Goal: Entertainment & Leisure: Browse casually

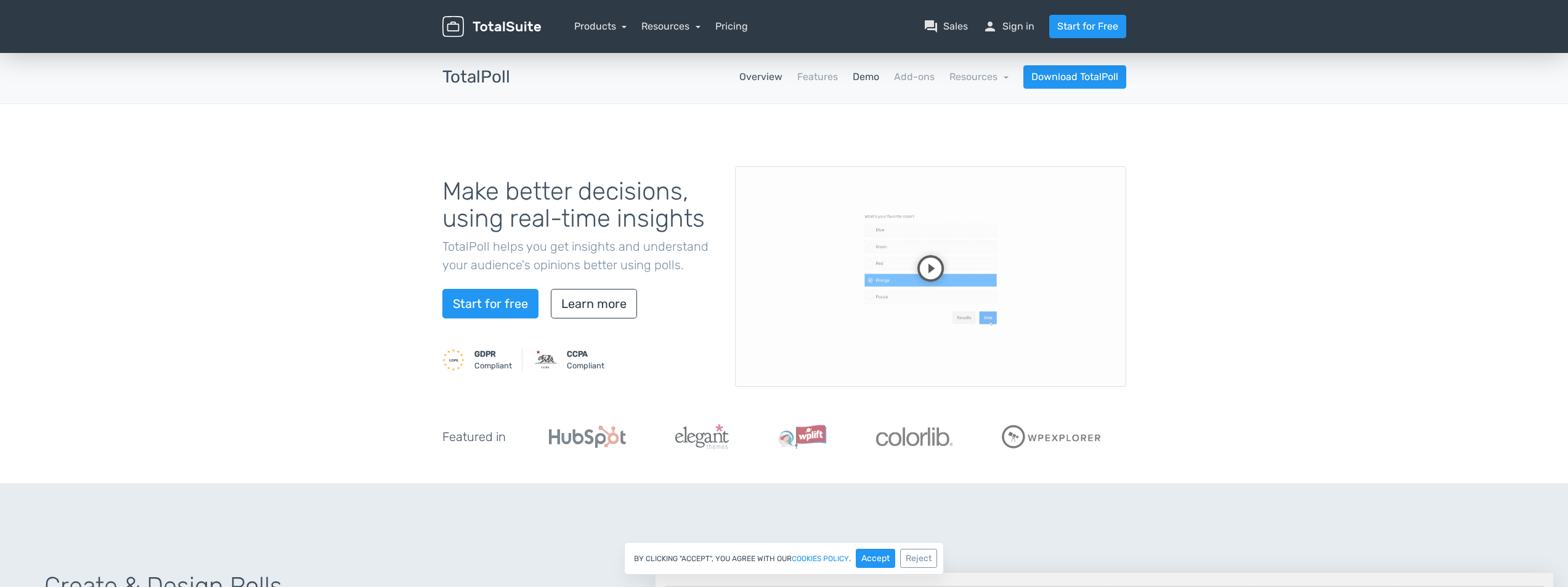
click at [879, 80] on link "Demo" at bounding box center [866, 76] width 27 height 15
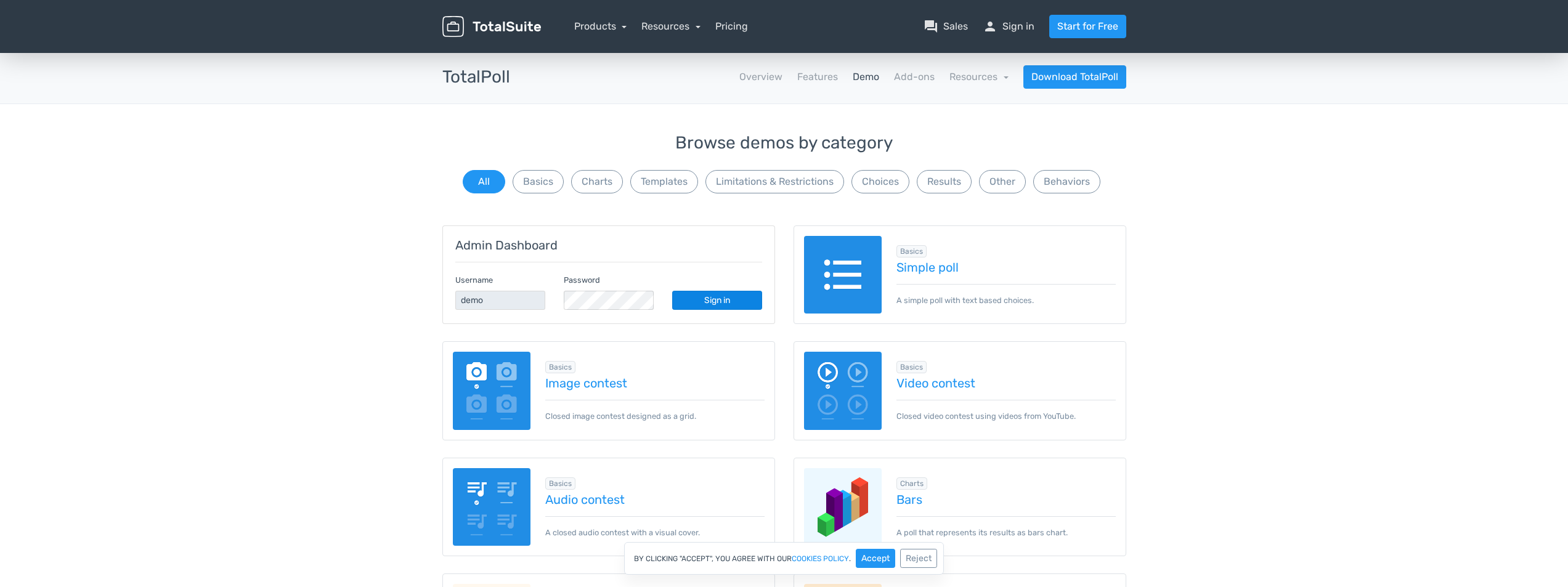
scroll to position [123, 0]
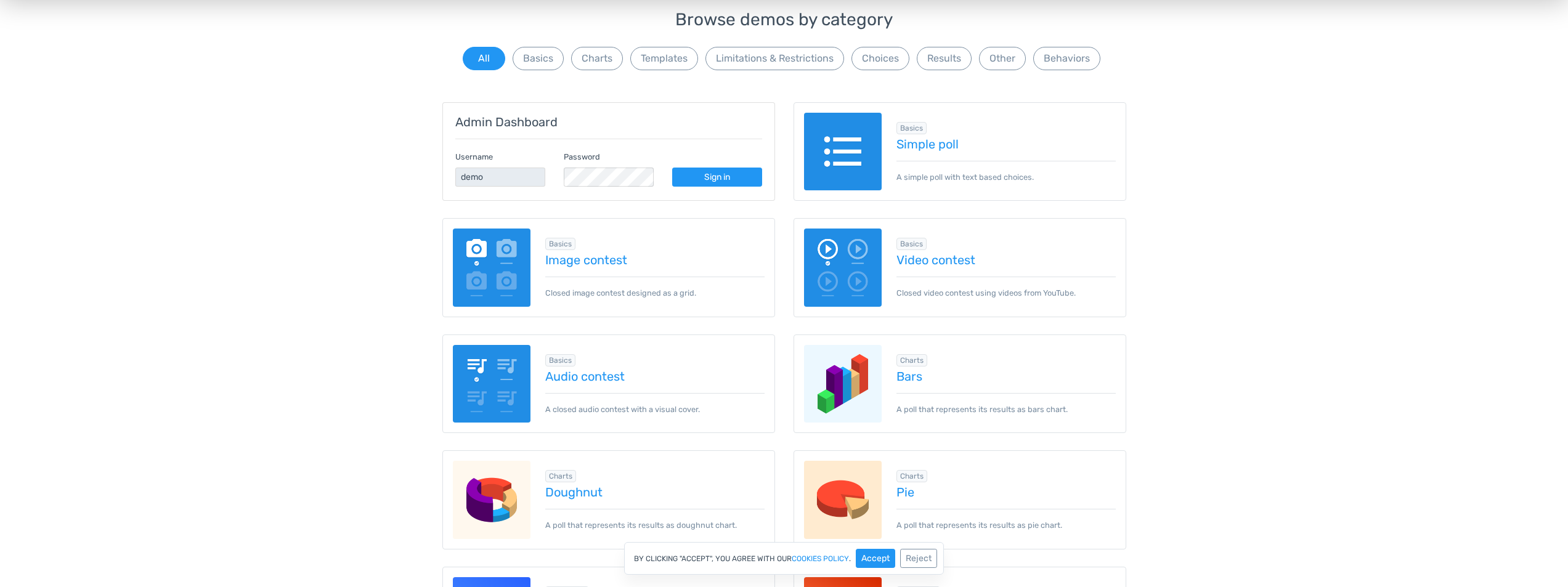
click at [519, 286] on img at bounding box center [492, 268] width 78 height 78
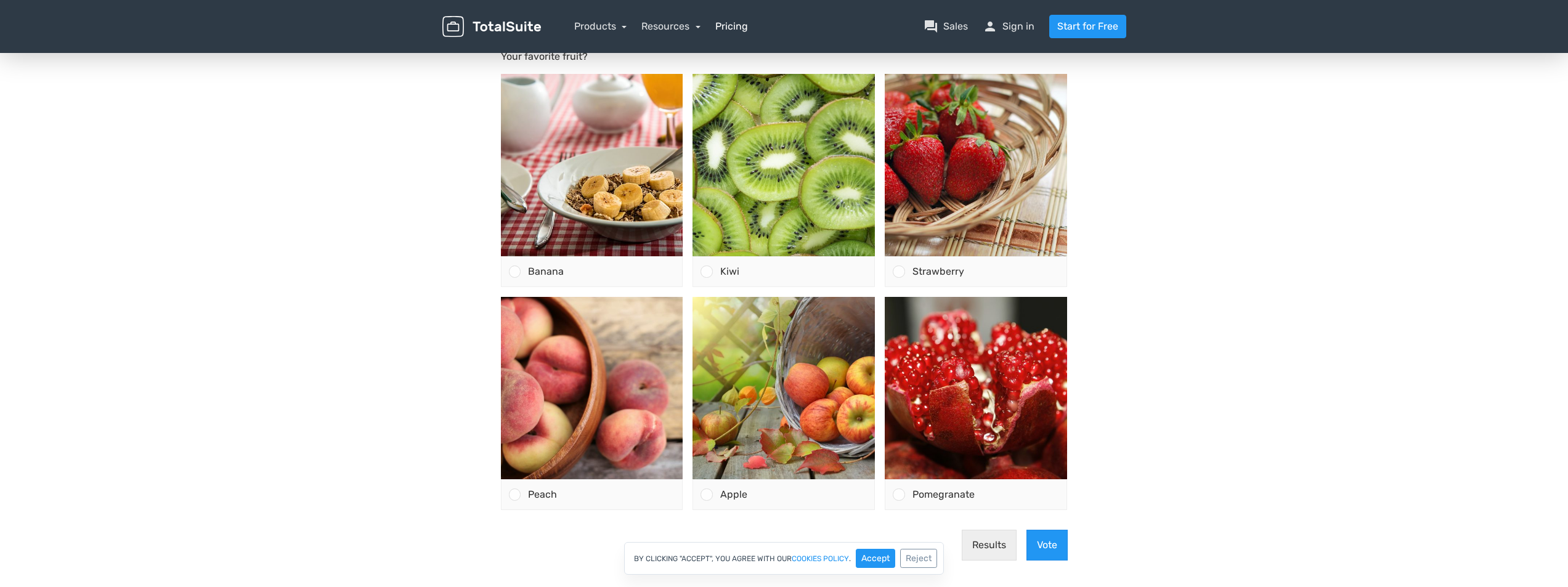
scroll to position [61, 0]
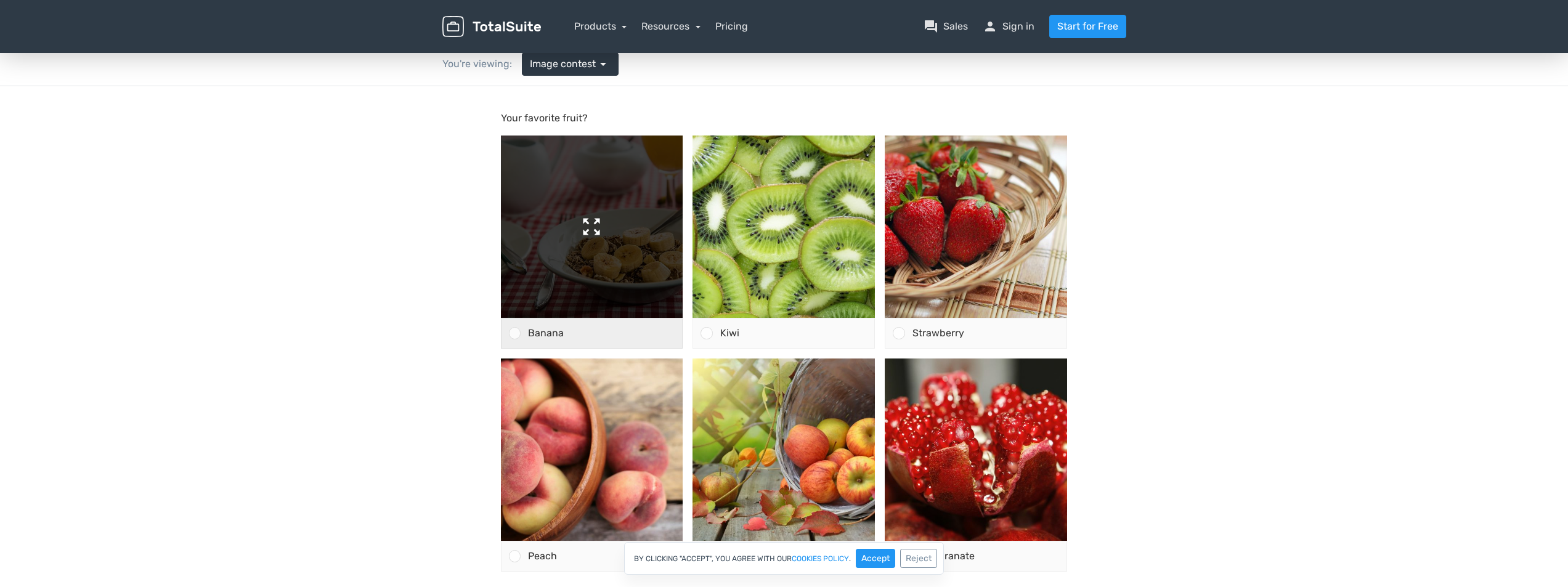
click at [615, 266] on img at bounding box center [592, 227] width 183 height 183
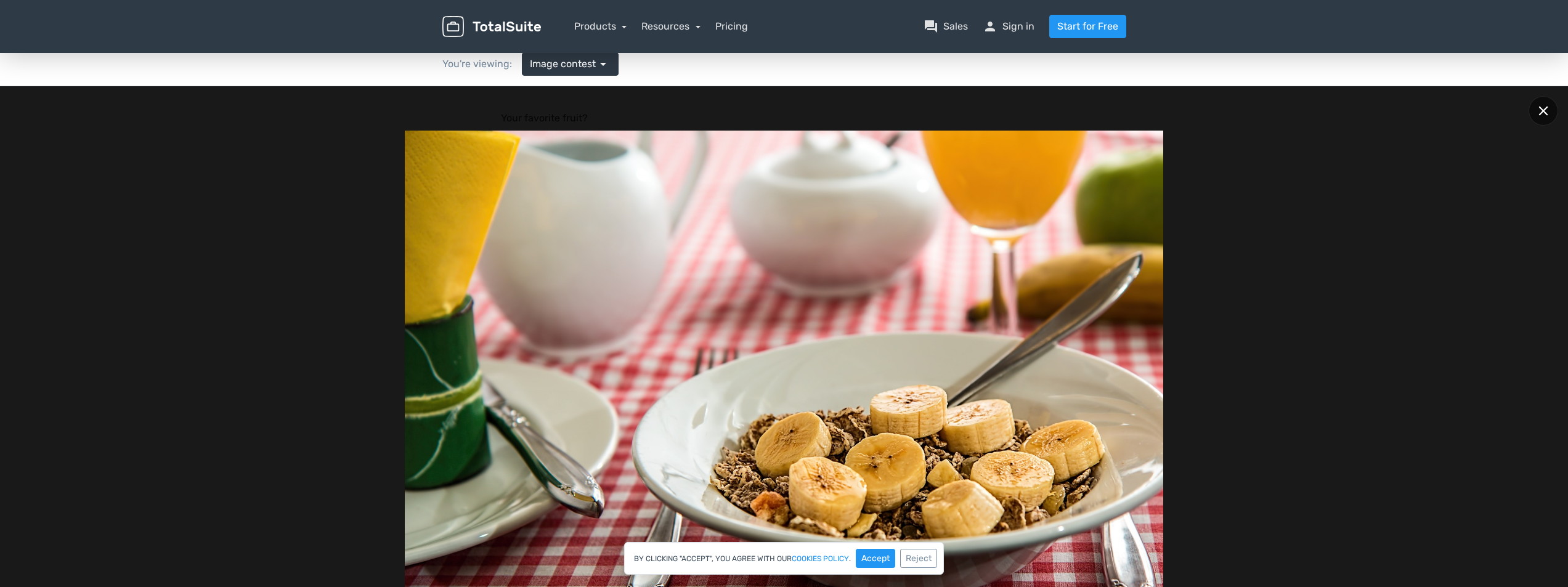
click at [1547, 106] on div at bounding box center [1543, 110] width 29 height 29
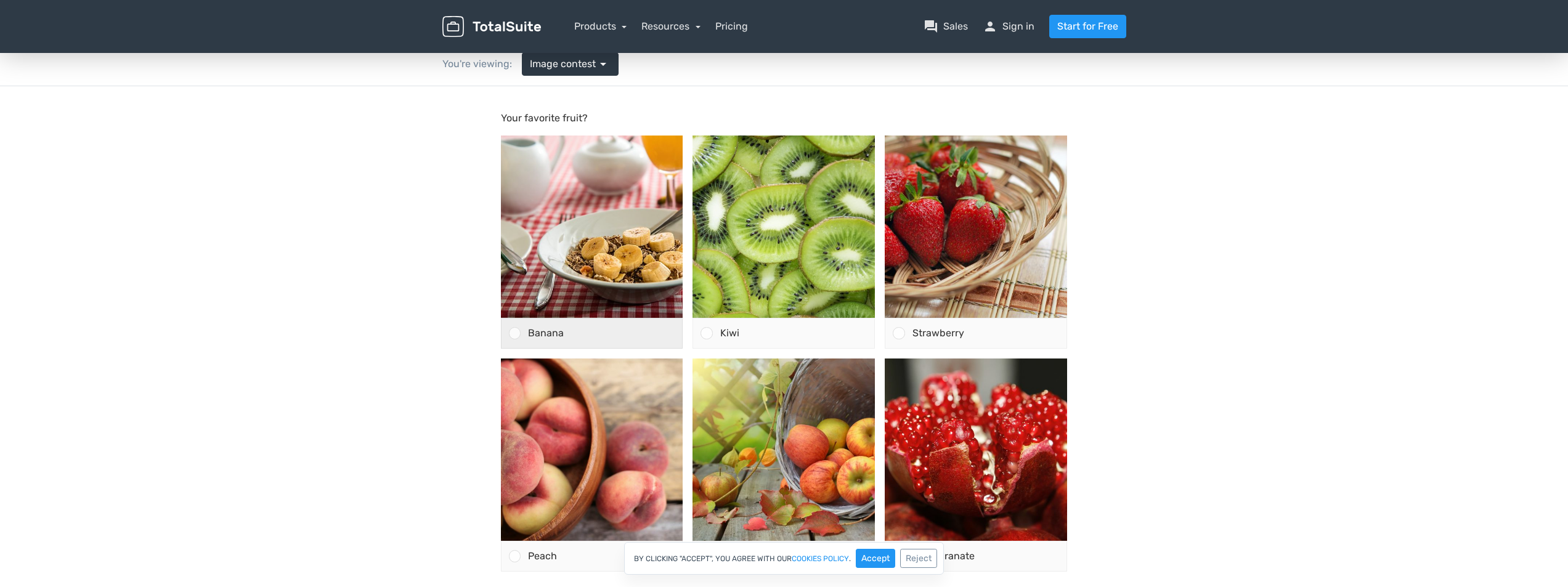
click at [573, 333] on div "Banana" at bounding box center [602, 333] width 162 height 29
click at [515, 333] on input "Banana" at bounding box center [515, 333] width 0 height 0
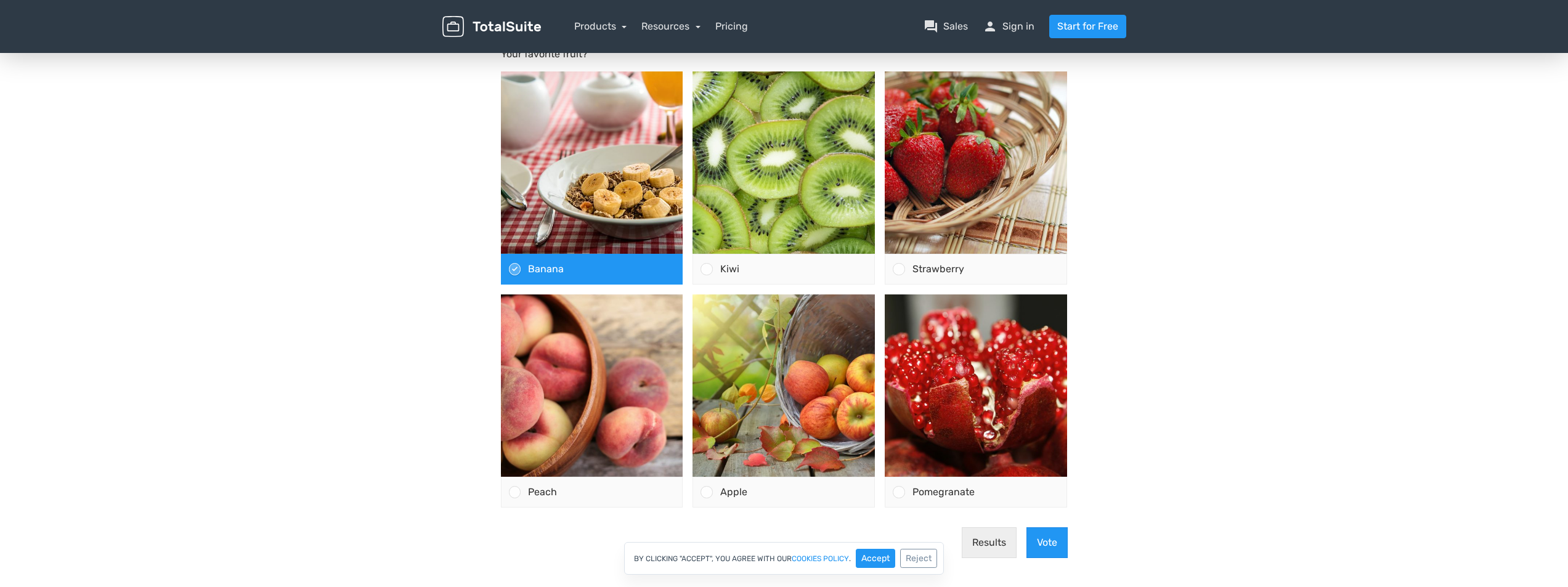
scroll to position [184, 0]
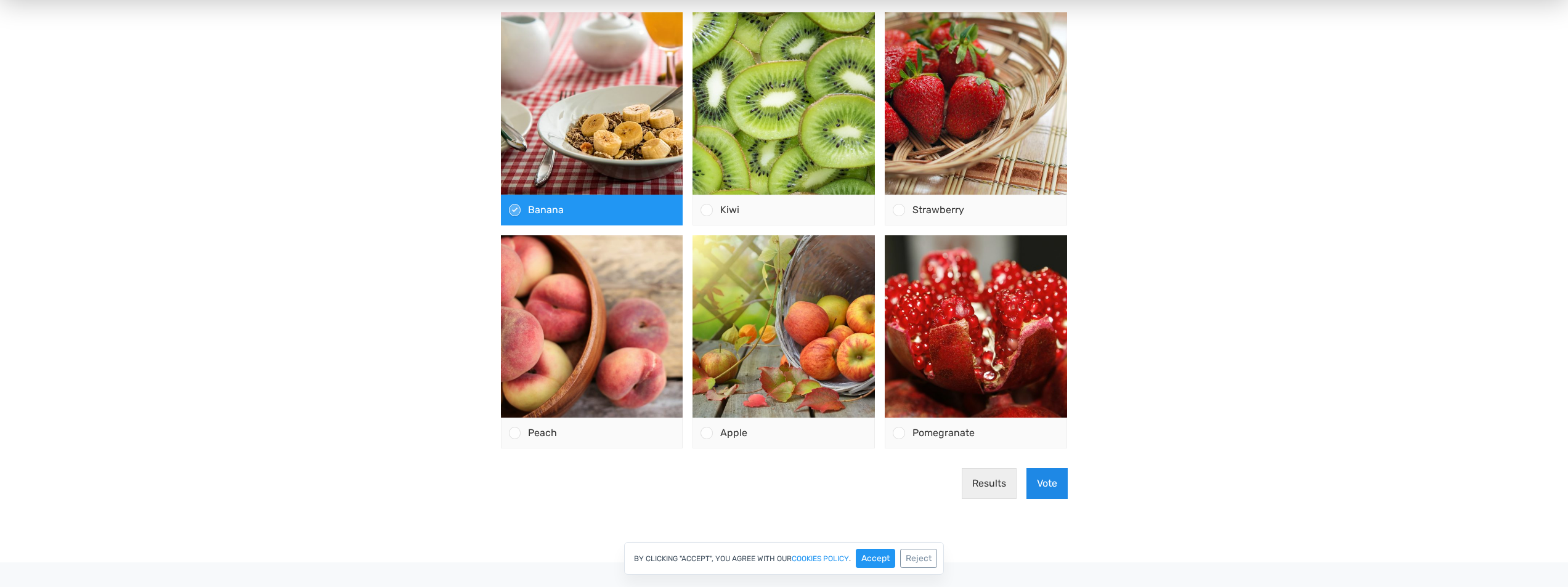
click at [1053, 488] on button "Vote" at bounding box center [1047, 483] width 42 height 31
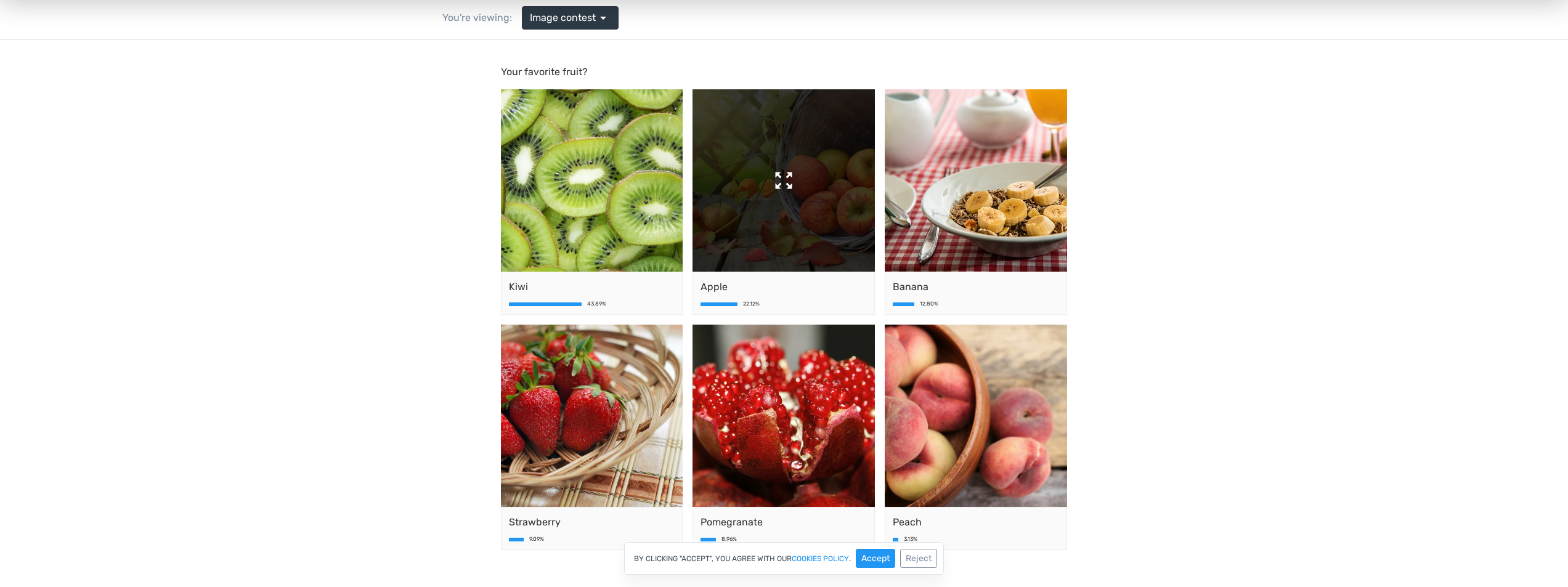
scroll to position [0, 0]
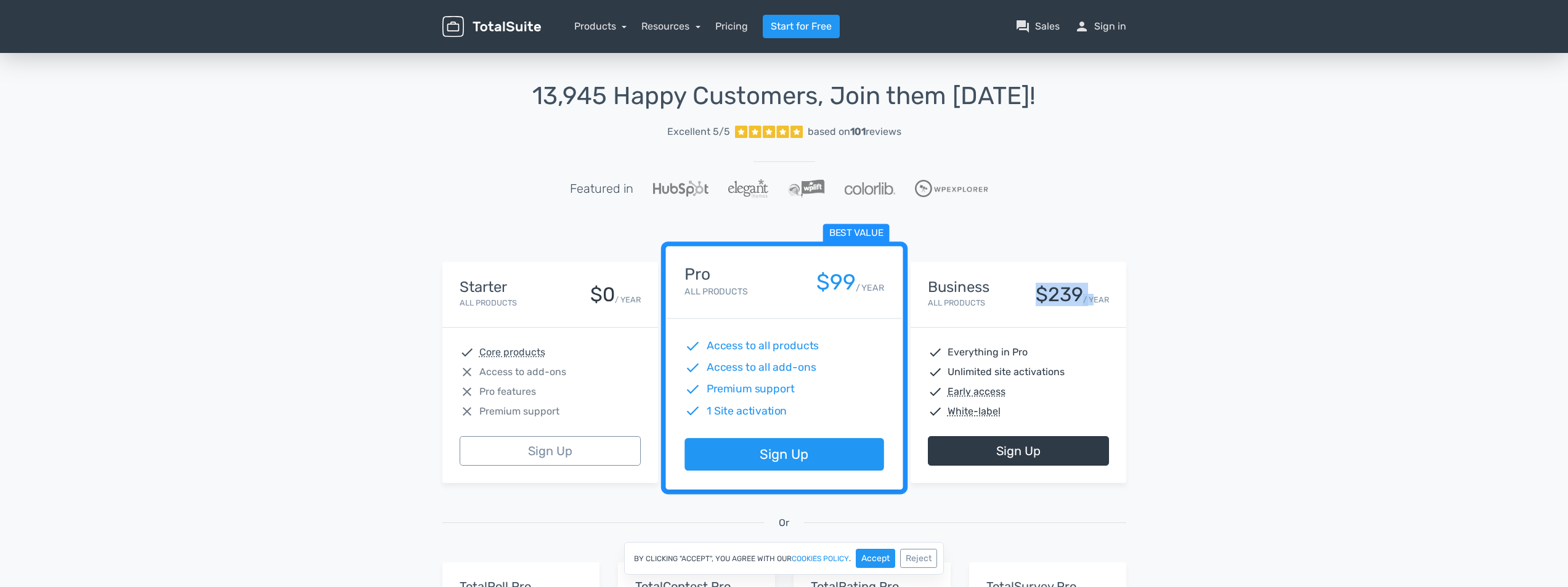
drag, startPoint x: 1039, startPoint y: 291, endPoint x: 1093, endPoint y: 286, distance: 54.2
click at [1093, 286] on div "$239 / YEAR" at bounding box center [1072, 294] width 74 height 21
click at [1257, 283] on div "13,945 Happy Customers, Join them Today! Excellent 5/5 based on 101 reviews Fea…" at bounding box center [784, 455] width 1568 height 809
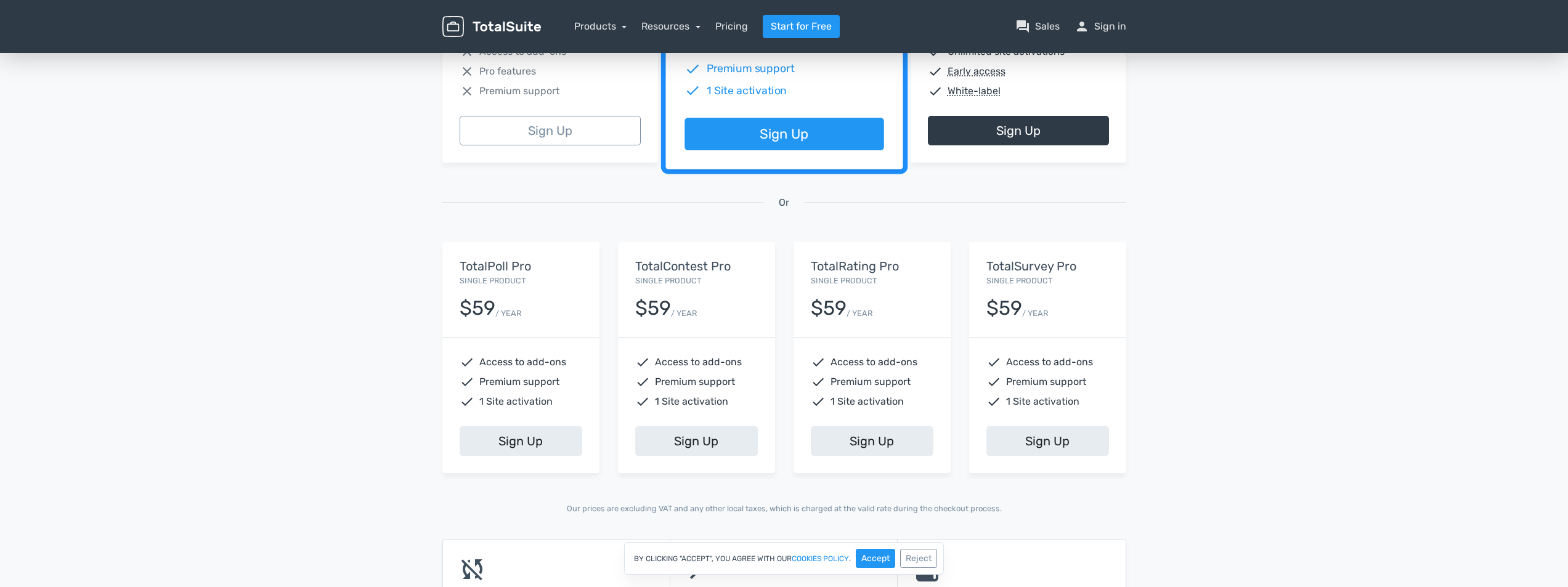
scroll to position [247, 0]
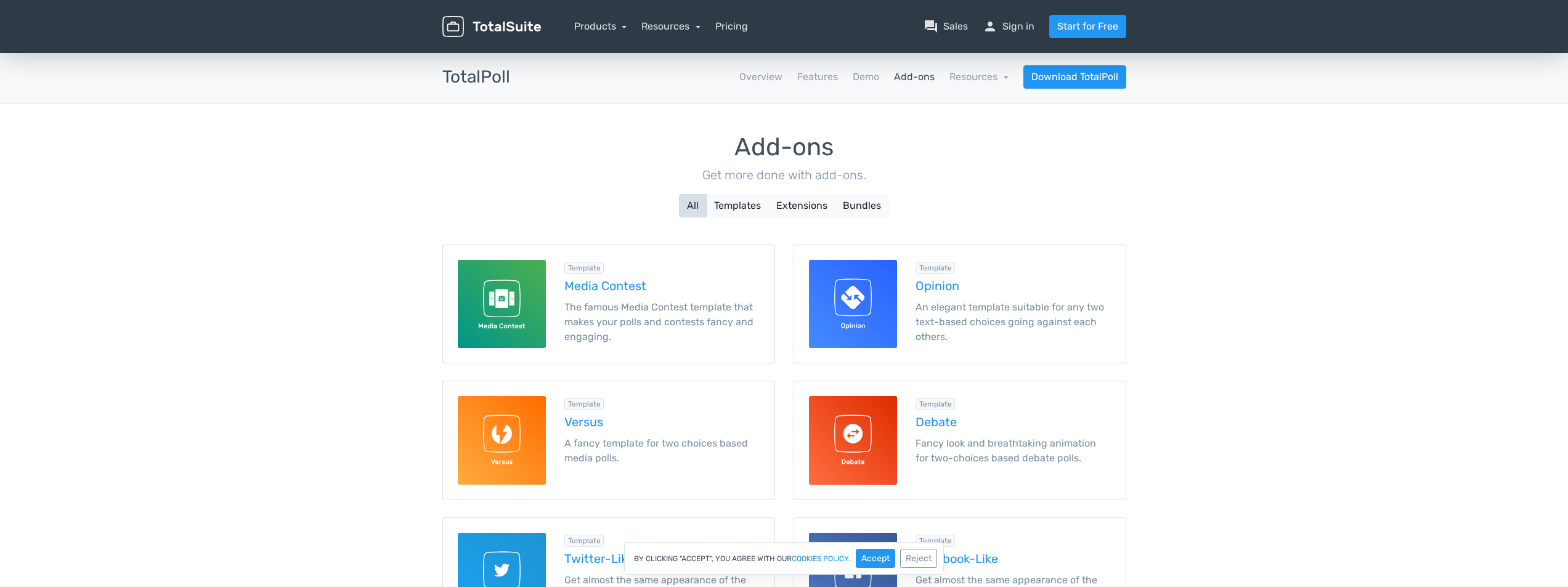
click at [811, 193] on div "Add-ons Get more done with add-ons. All Templates Extensions Bundles" at bounding box center [784, 176] width 684 height 83
click at [809, 205] on button "Extensions" at bounding box center [802, 206] width 67 height 23
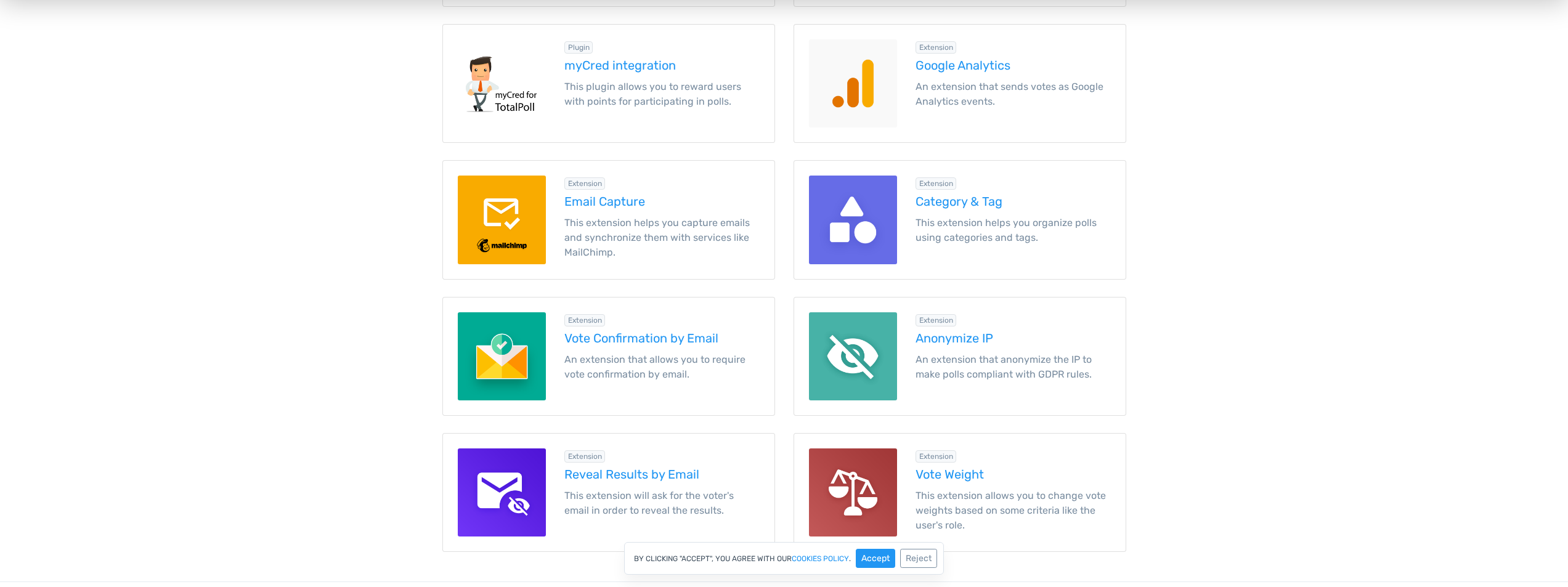
scroll to position [985, 0]
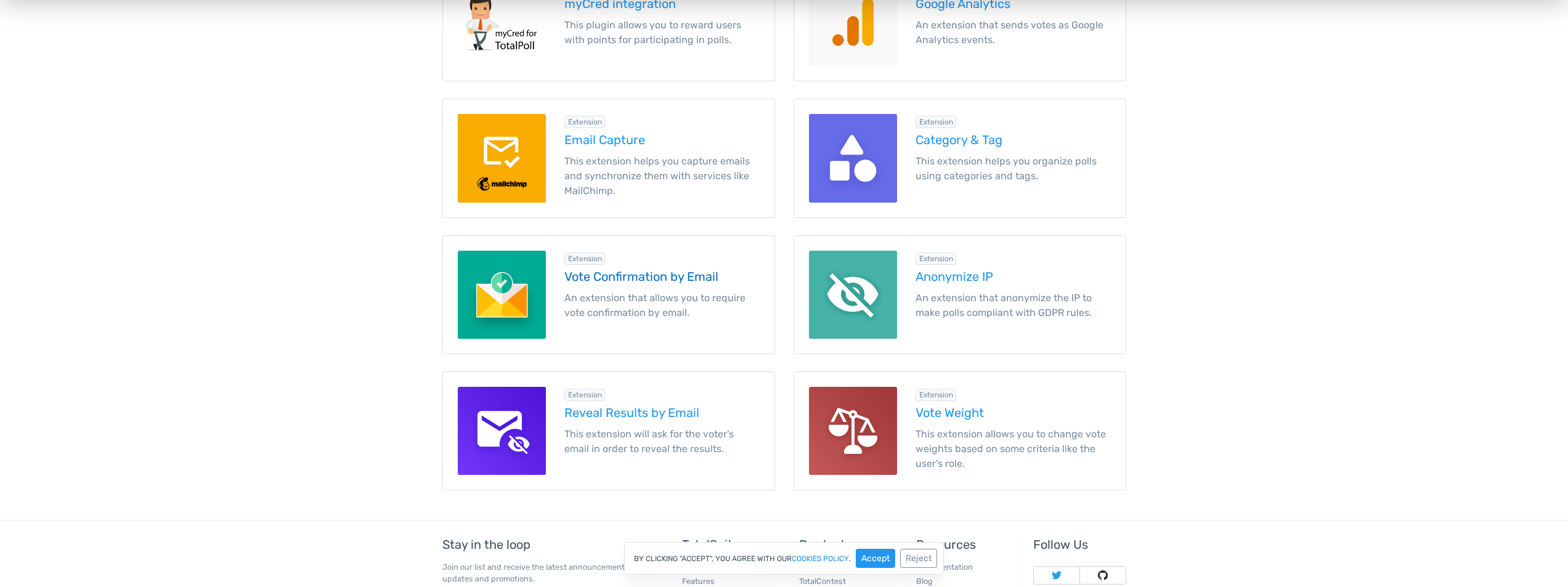
click at [686, 275] on h5 "Vote Confirmation by Email" at bounding box center [662, 276] width 195 height 13
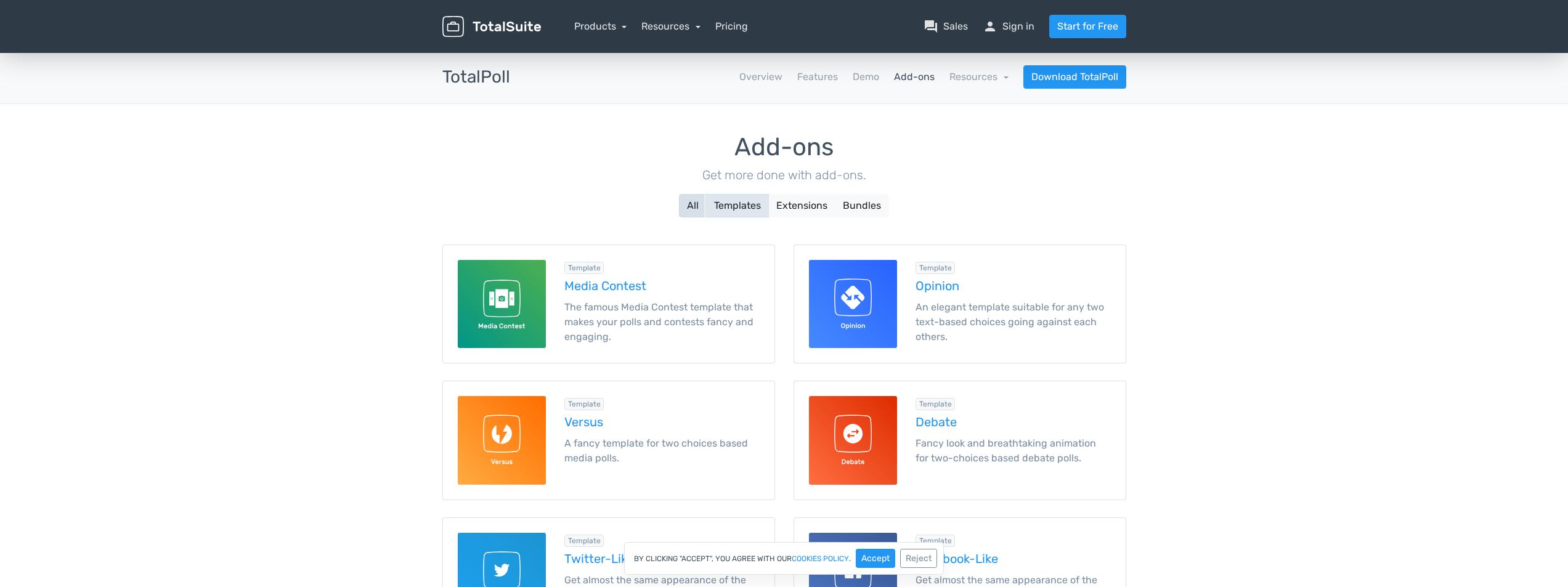
click at [736, 210] on button "Templates" at bounding box center [737, 206] width 63 height 23
click at [877, 197] on button "Bundles" at bounding box center [862, 206] width 54 height 23
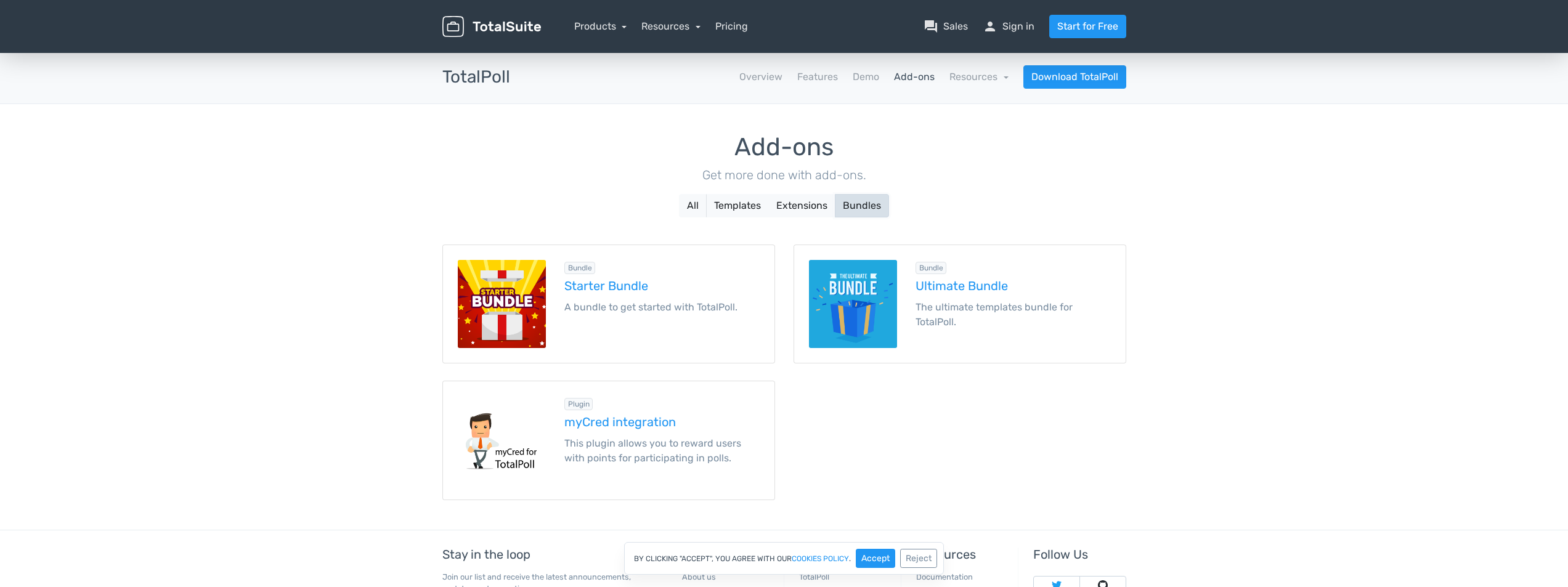
click at [872, 212] on button "Bundles" at bounding box center [862, 206] width 54 height 23
click at [793, 210] on button "Extensions" at bounding box center [802, 206] width 67 height 23
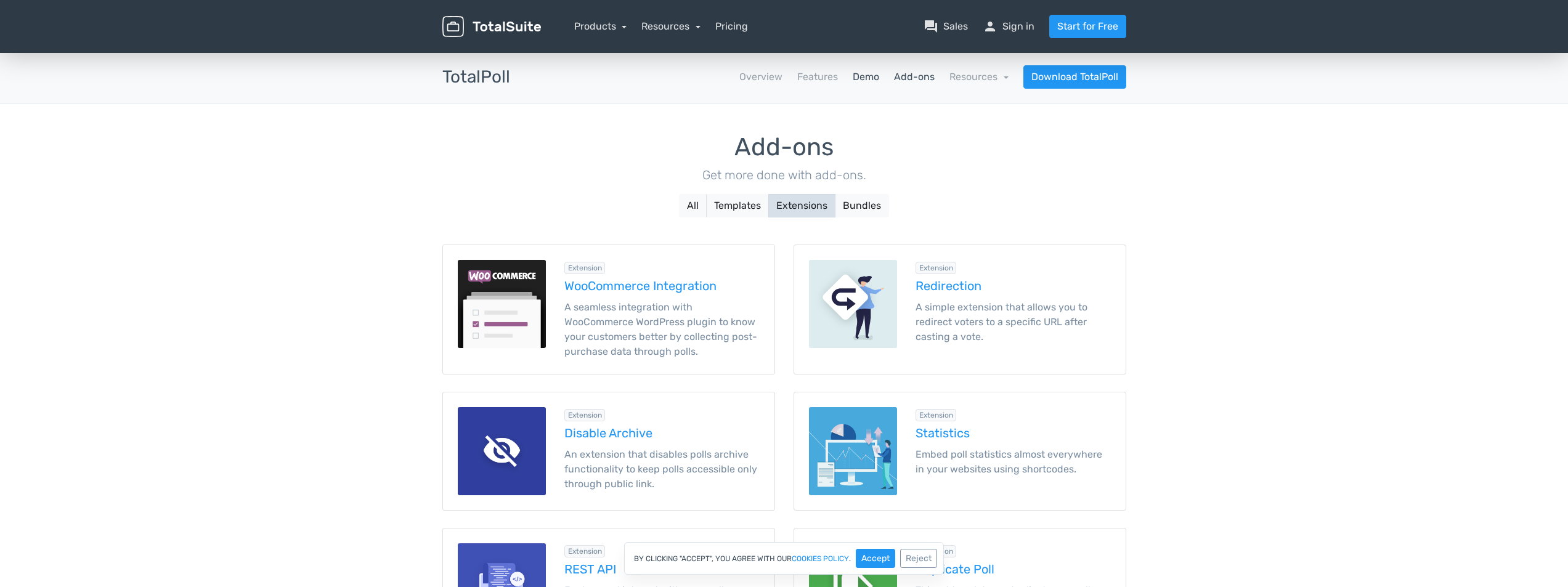
click at [870, 74] on link "Demo" at bounding box center [866, 76] width 27 height 15
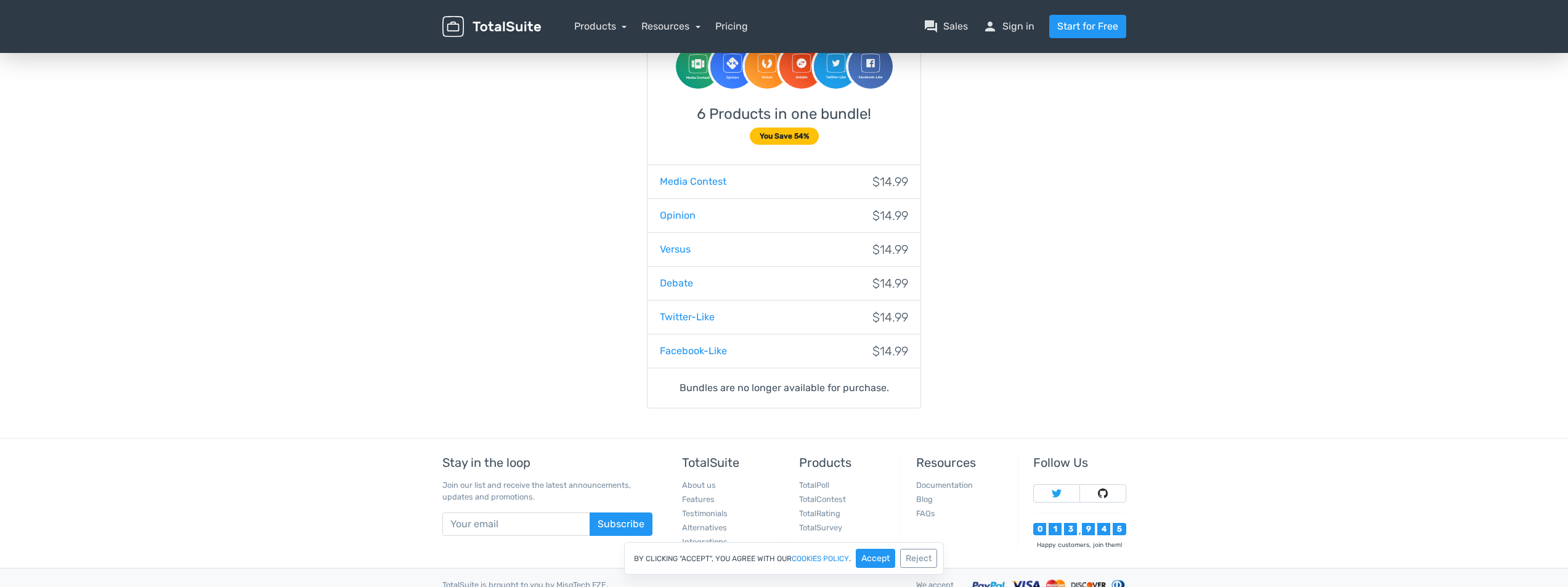
scroll to position [184, 0]
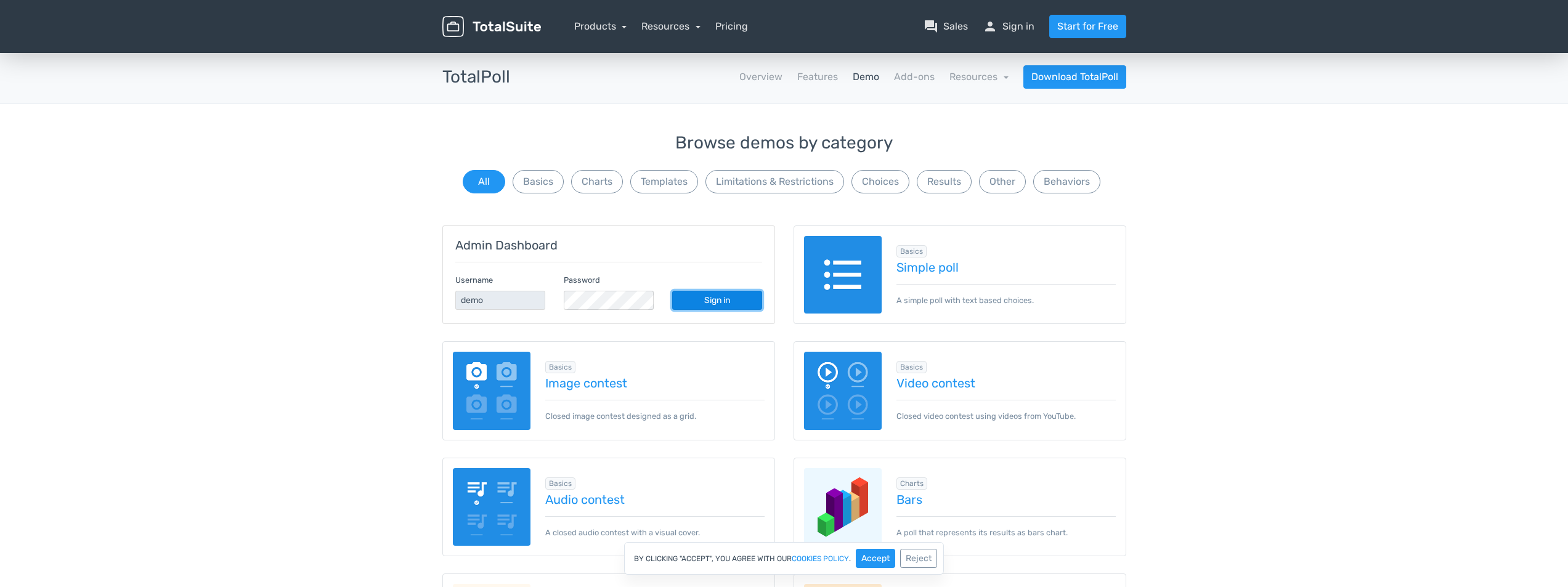
click at [725, 295] on link "Sign in" at bounding box center [716, 301] width 90 height 20
click at [676, 172] on button "Templates" at bounding box center [664, 182] width 67 height 23
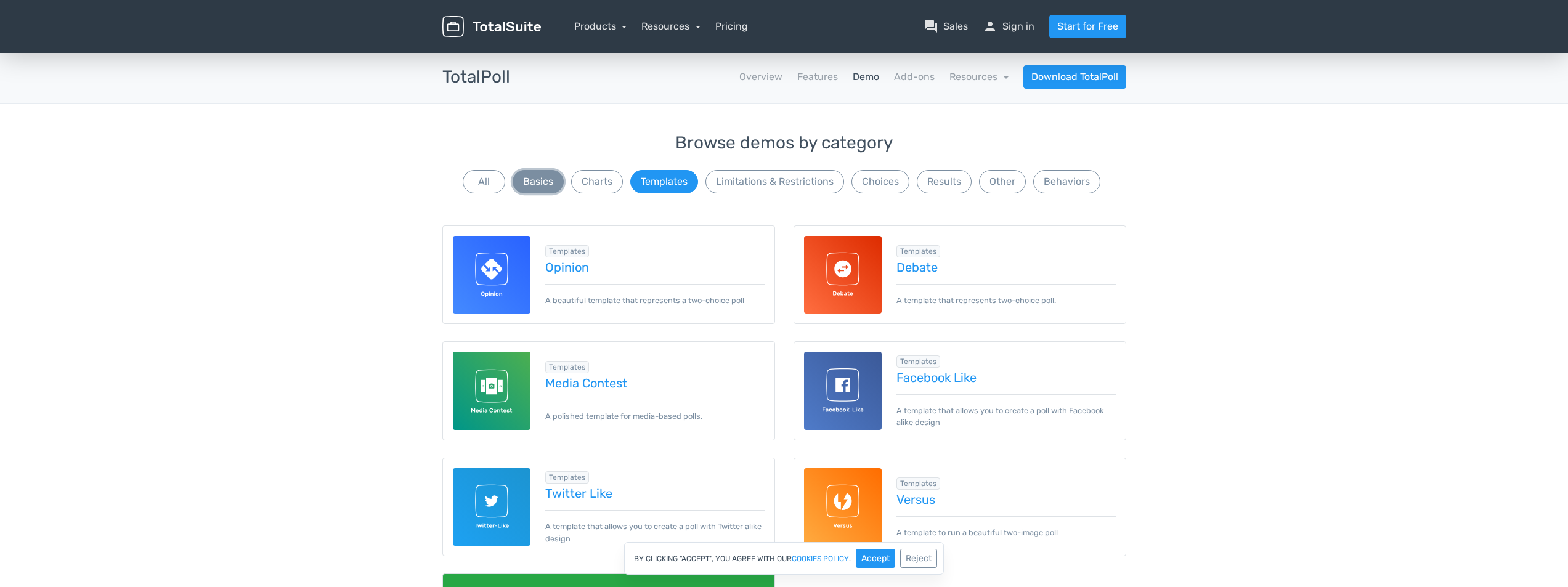
click at [549, 188] on button "Basics" at bounding box center [539, 182] width 51 height 23
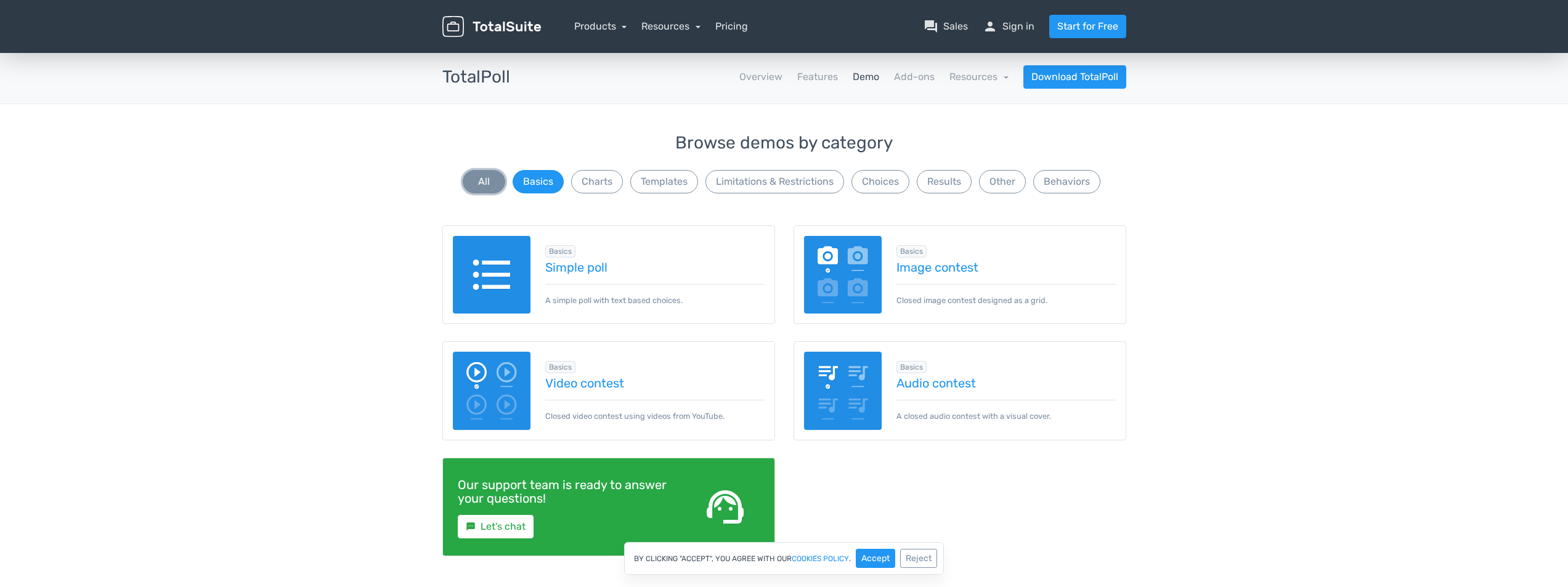
click at [486, 186] on button "All" at bounding box center [484, 182] width 43 height 23
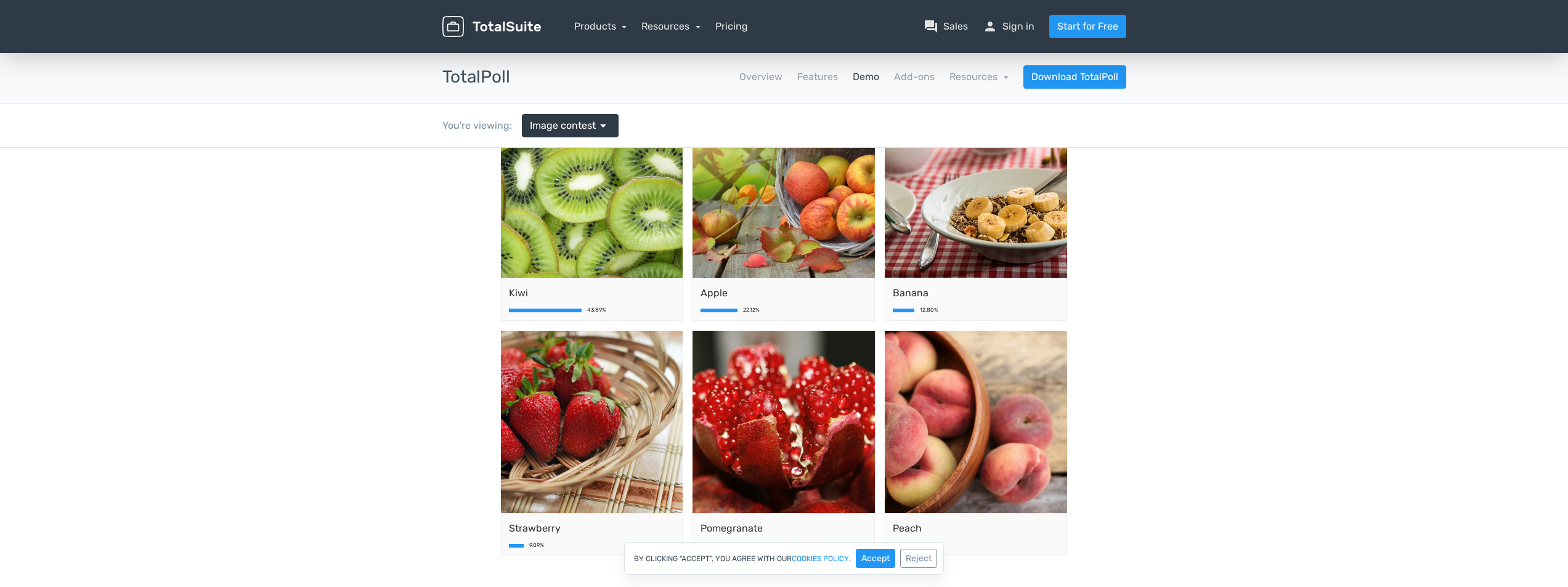
scroll to position [123, 0]
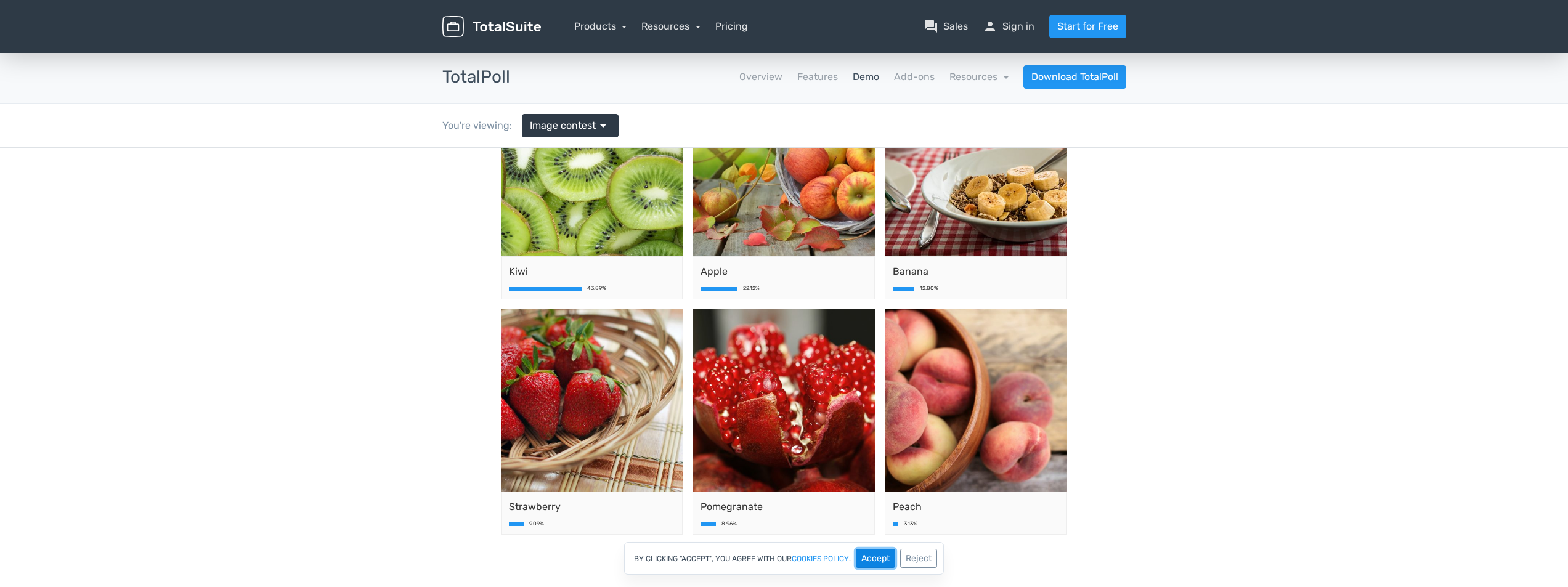
click at [883, 563] on button "Accept" at bounding box center [875, 559] width 39 height 20
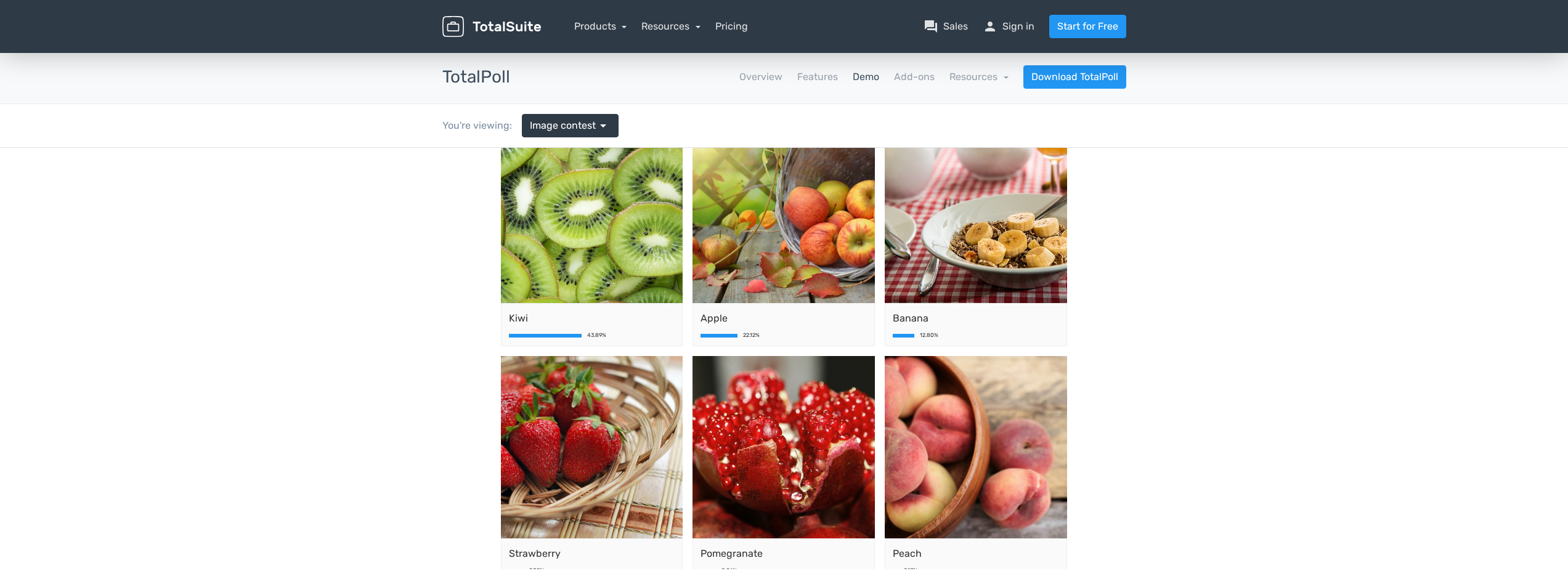
scroll to position [87, 0]
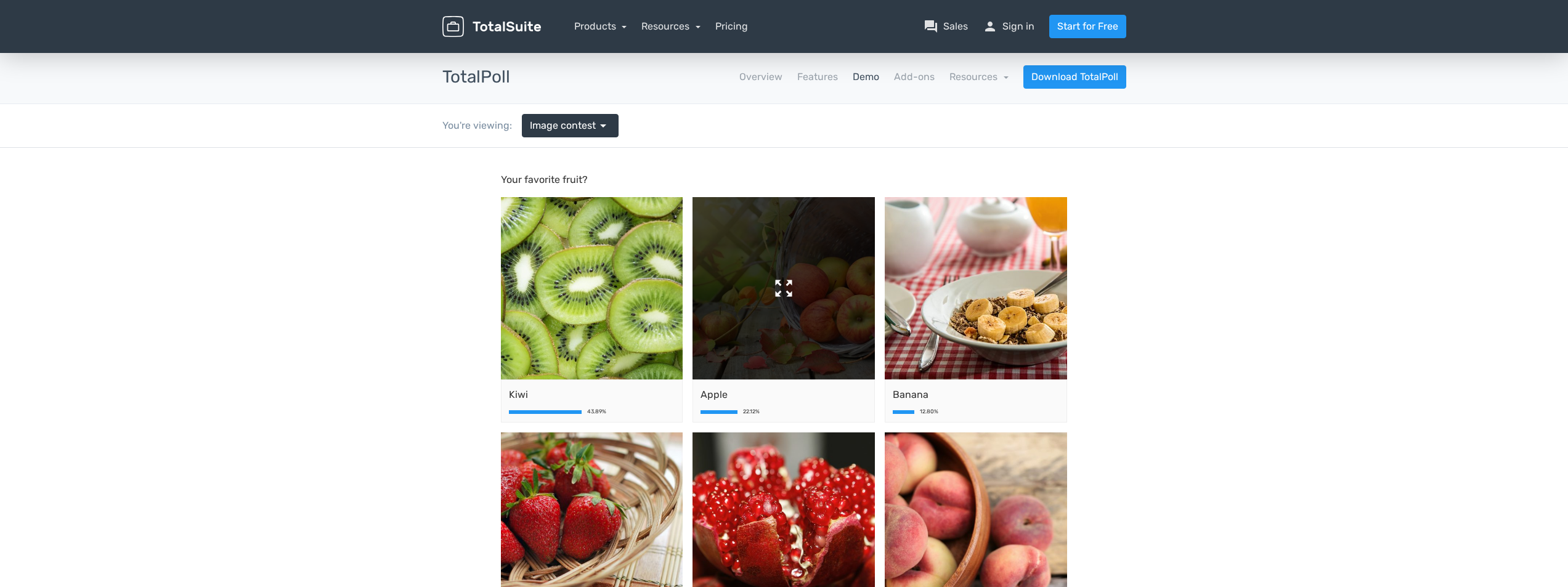
click at [743, 319] on img at bounding box center [784, 288] width 183 height 183
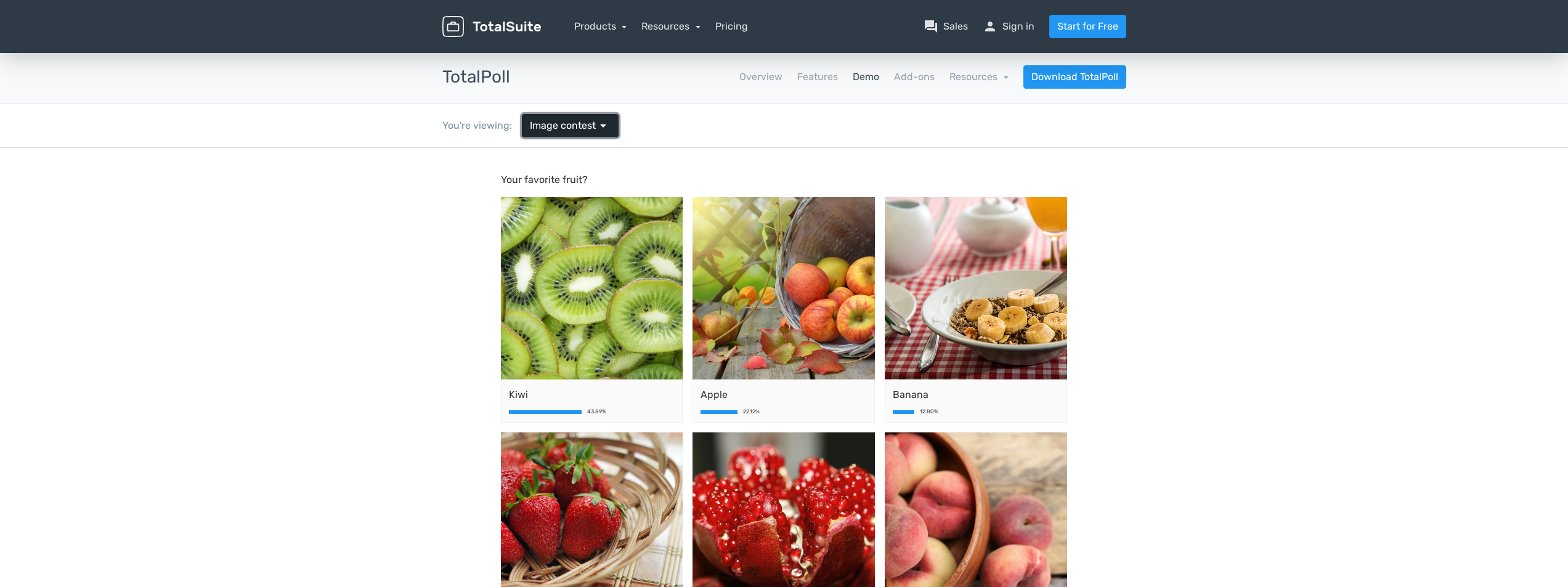
click at [585, 126] on span "Image contest" at bounding box center [563, 125] width 66 height 15
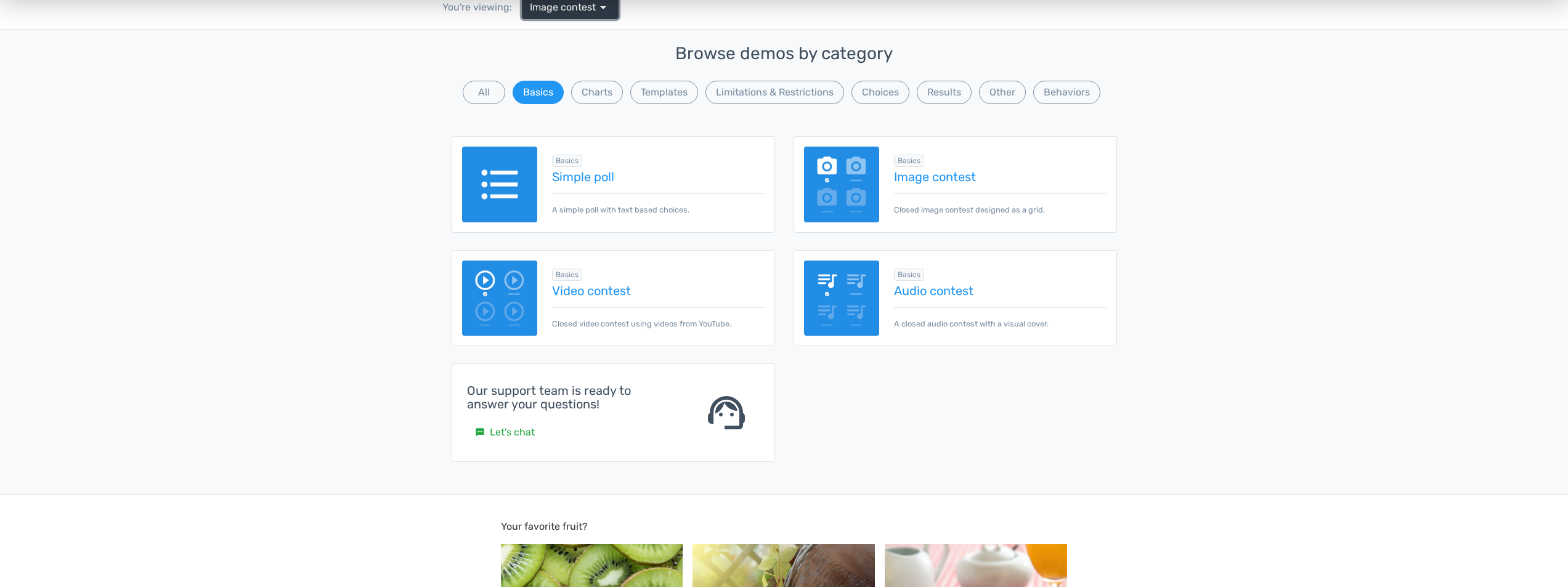
scroll to position [61, 0]
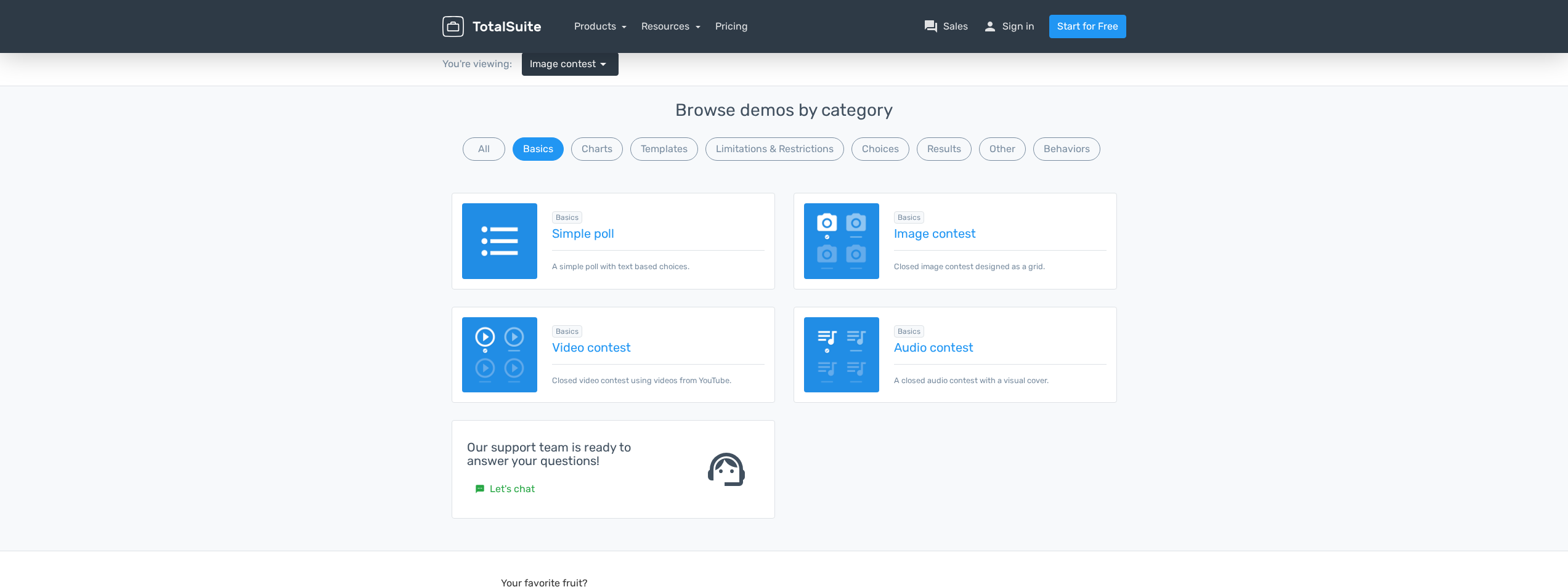
click at [503, 260] on img at bounding box center [500, 240] width 75 height 75
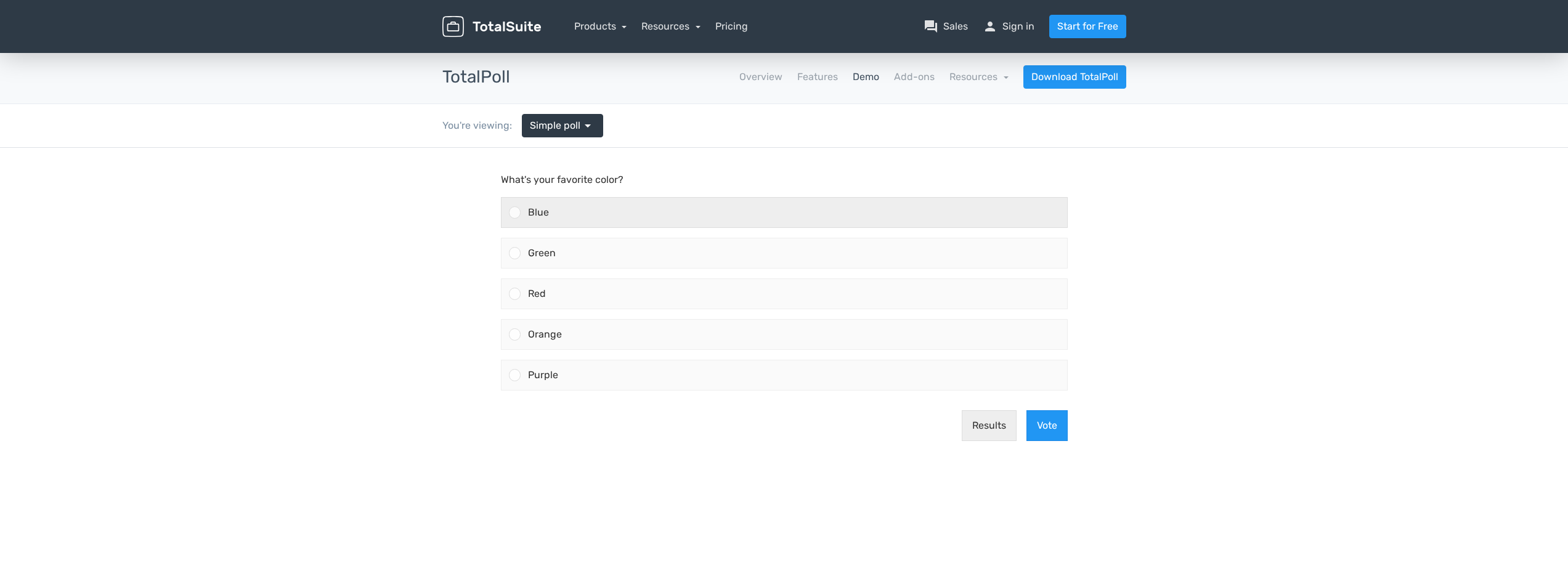
click at [554, 219] on div "Blue" at bounding box center [794, 212] width 547 height 29
click at [515, 213] on input "Blue" at bounding box center [515, 213] width 0 height 0
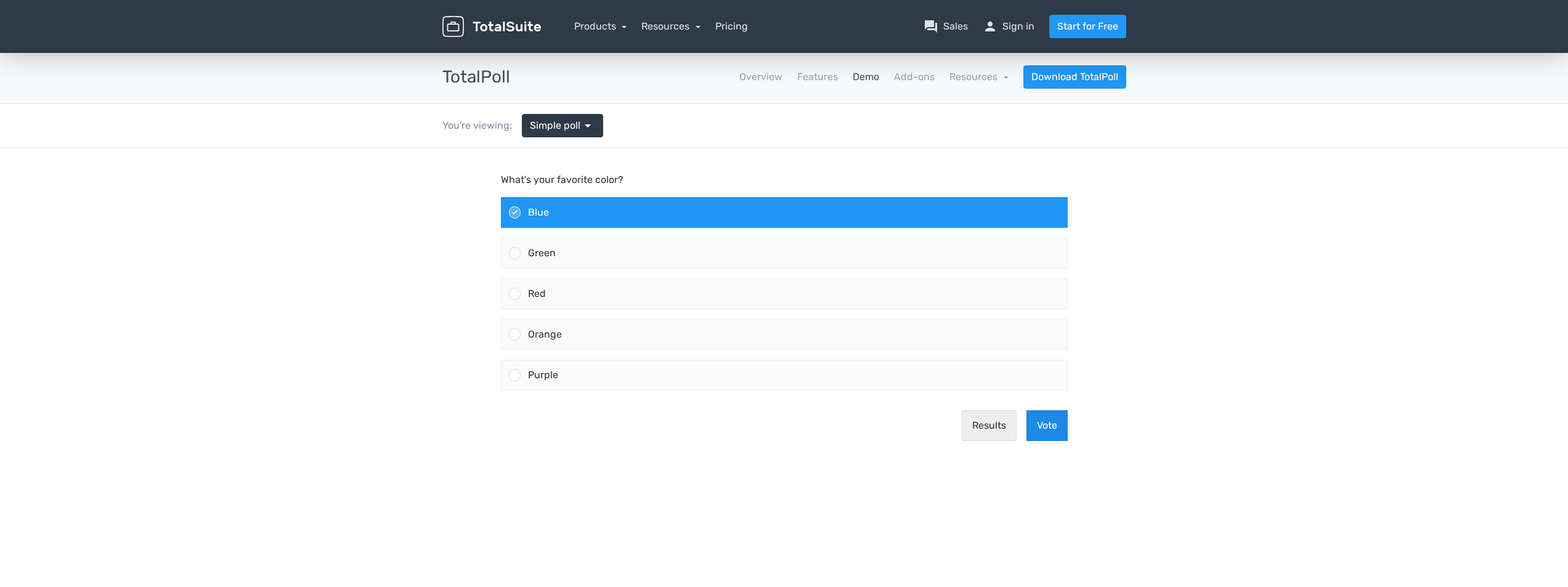
click at [1045, 424] on button "Vote" at bounding box center [1047, 425] width 42 height 31
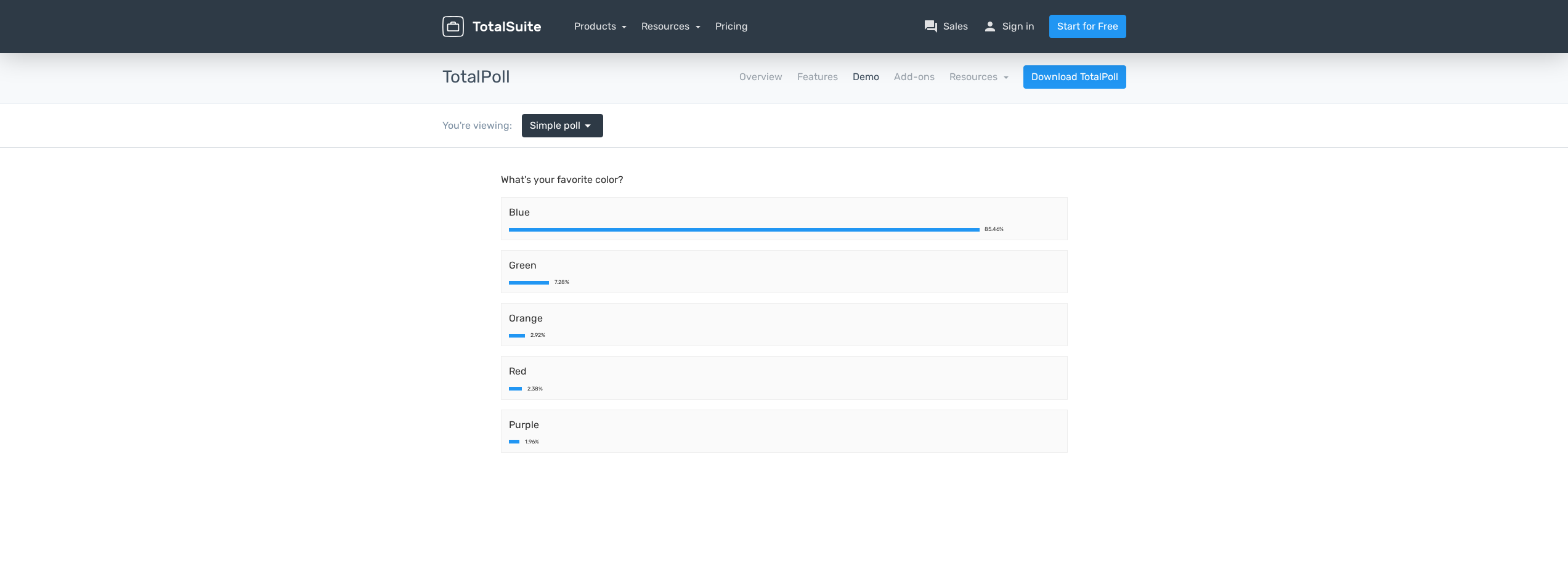
click at [854, 233] on div "Blue 85.46%" at bounding box center [784, 218] width 567 height 43
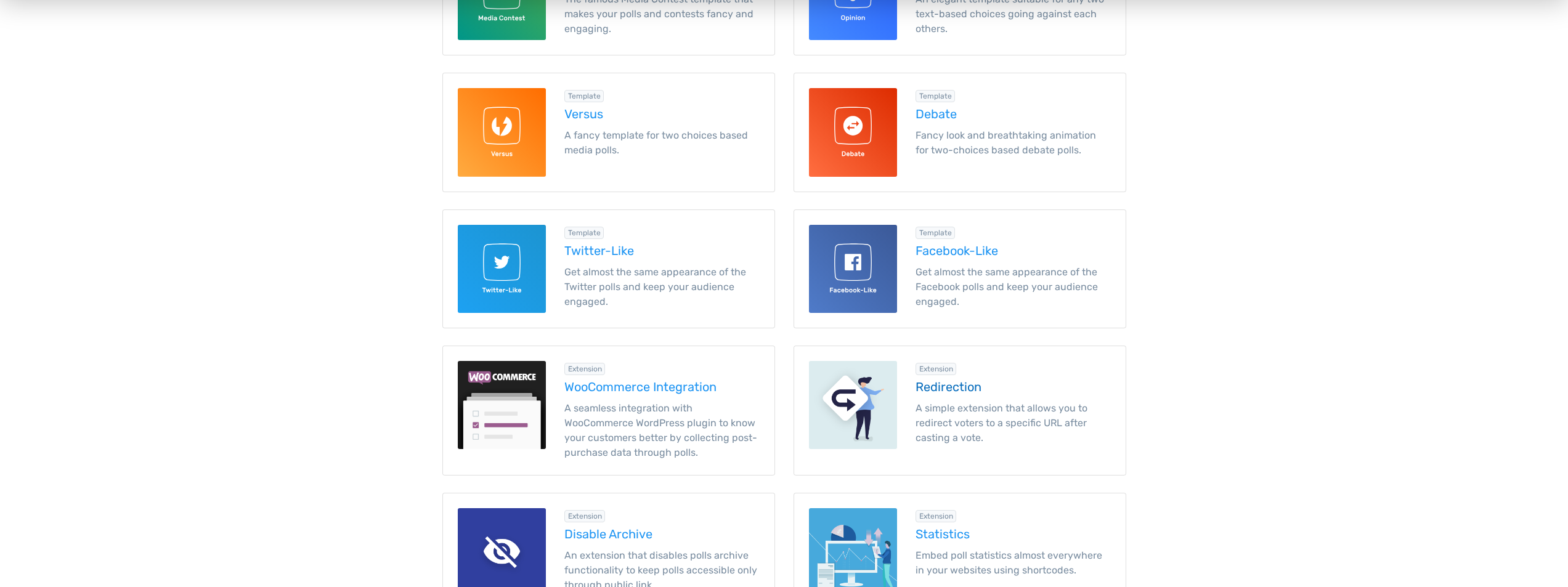
scroll to position [431, 0]
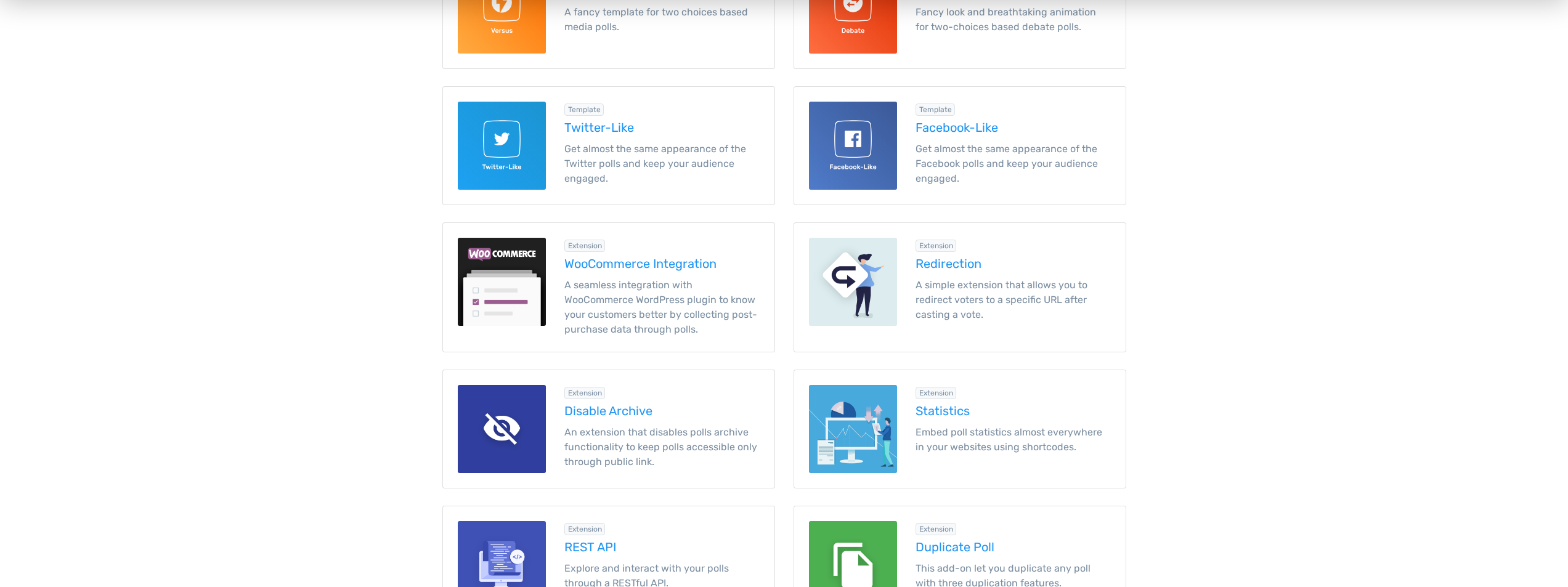
click at [825, 255] on img at bounding box center [853, 281] width 88 height 88
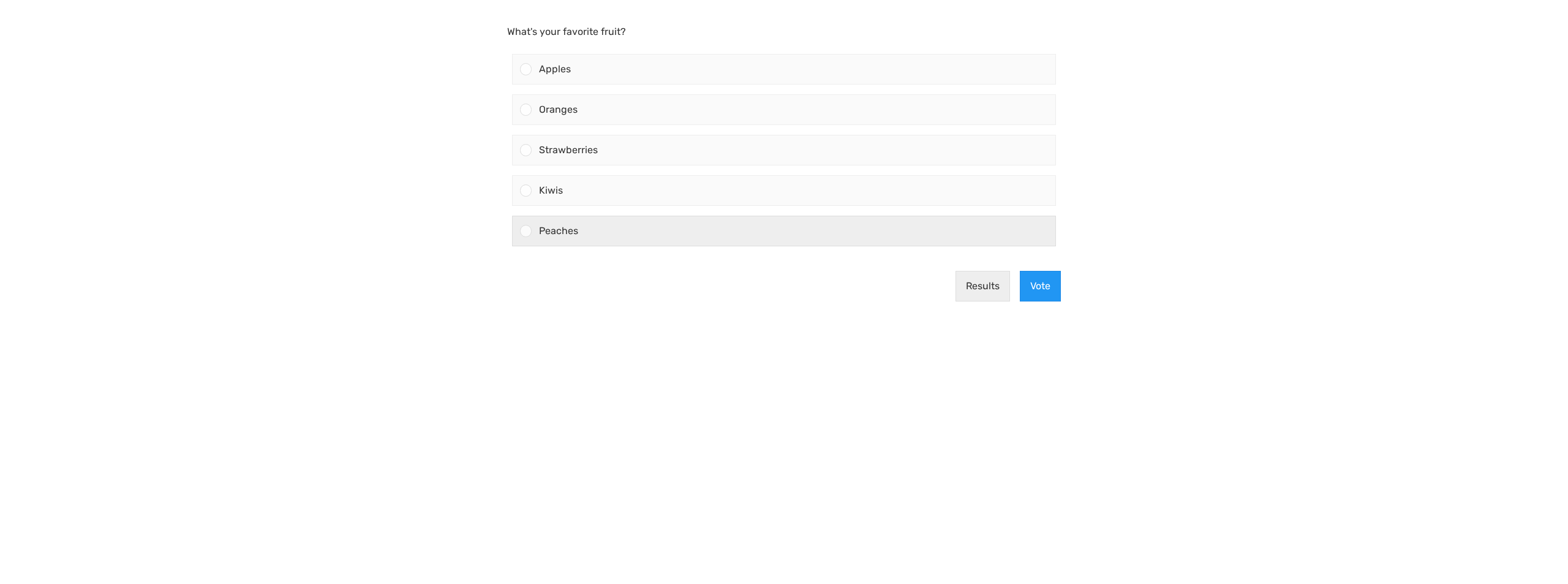
click at [726, 234] on div "Peaches" at bounding box center [794, 230] width 524 height 29
click at [526, 231] on input "Peaches" at bounding box center [526, 231] width 0 height 0
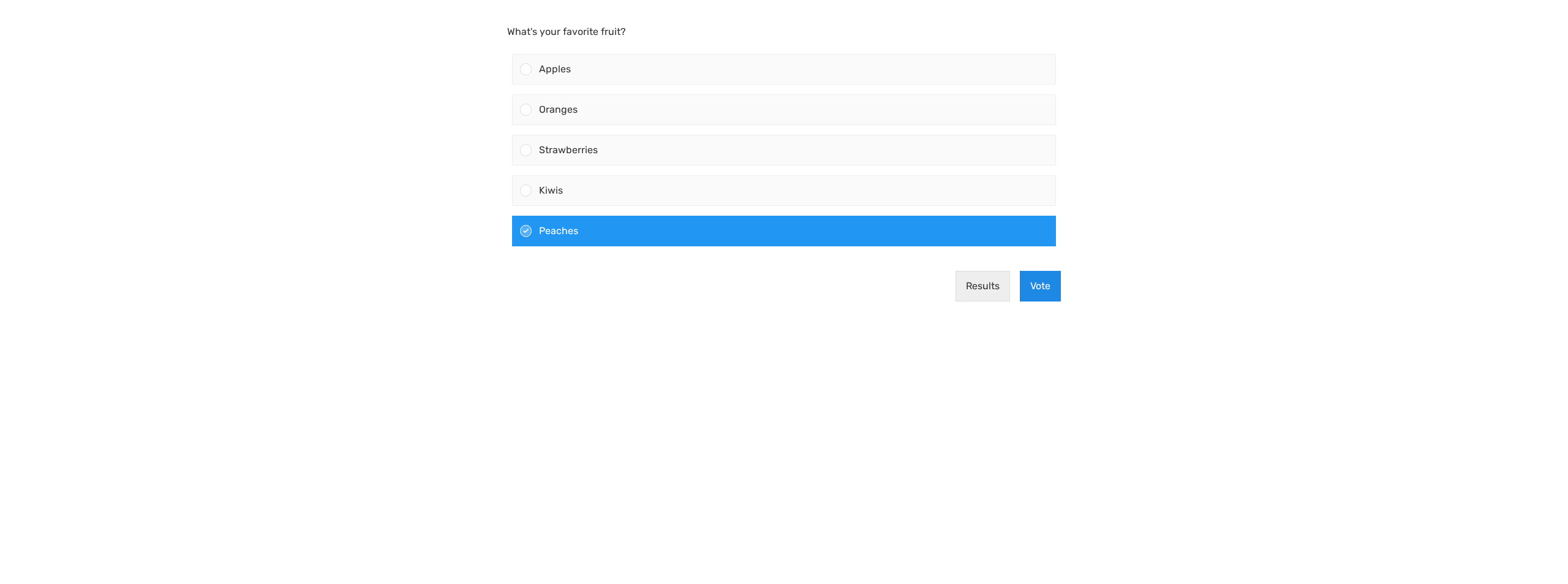
click at [1043, 291] on button "Vote" at bounding box center [1040, 286] width 41 height 31
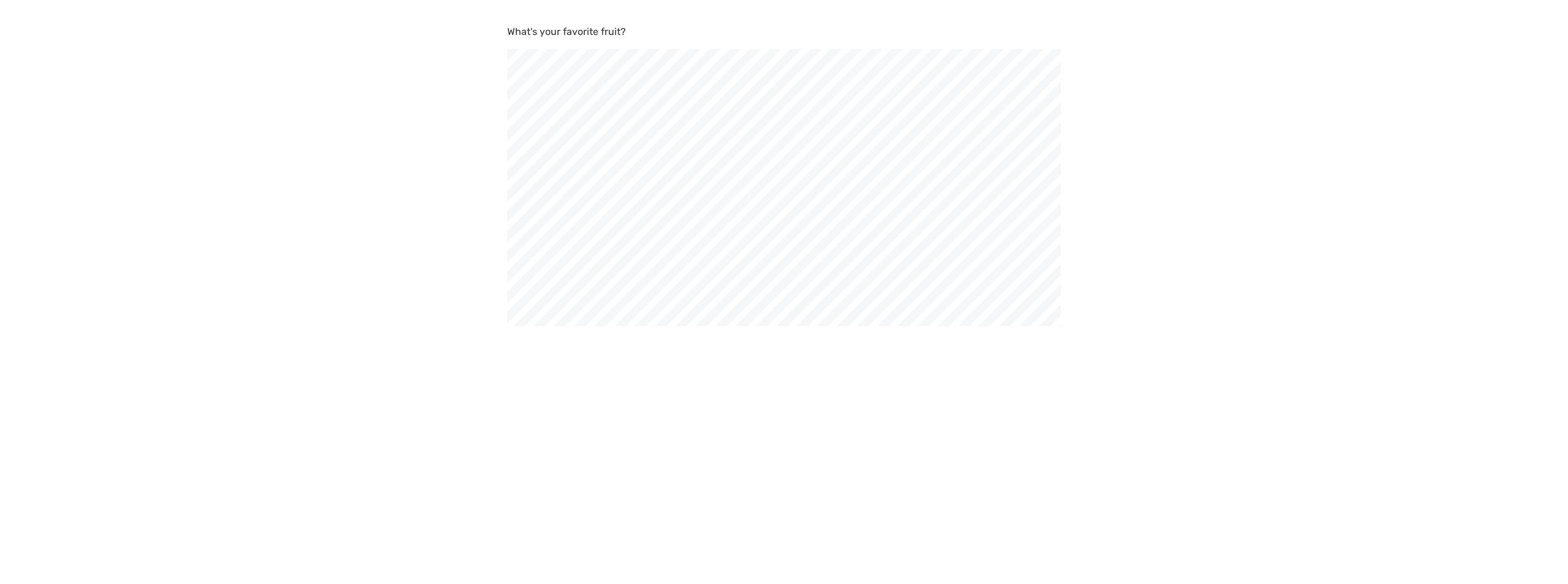
scroll to position [584, 1568]
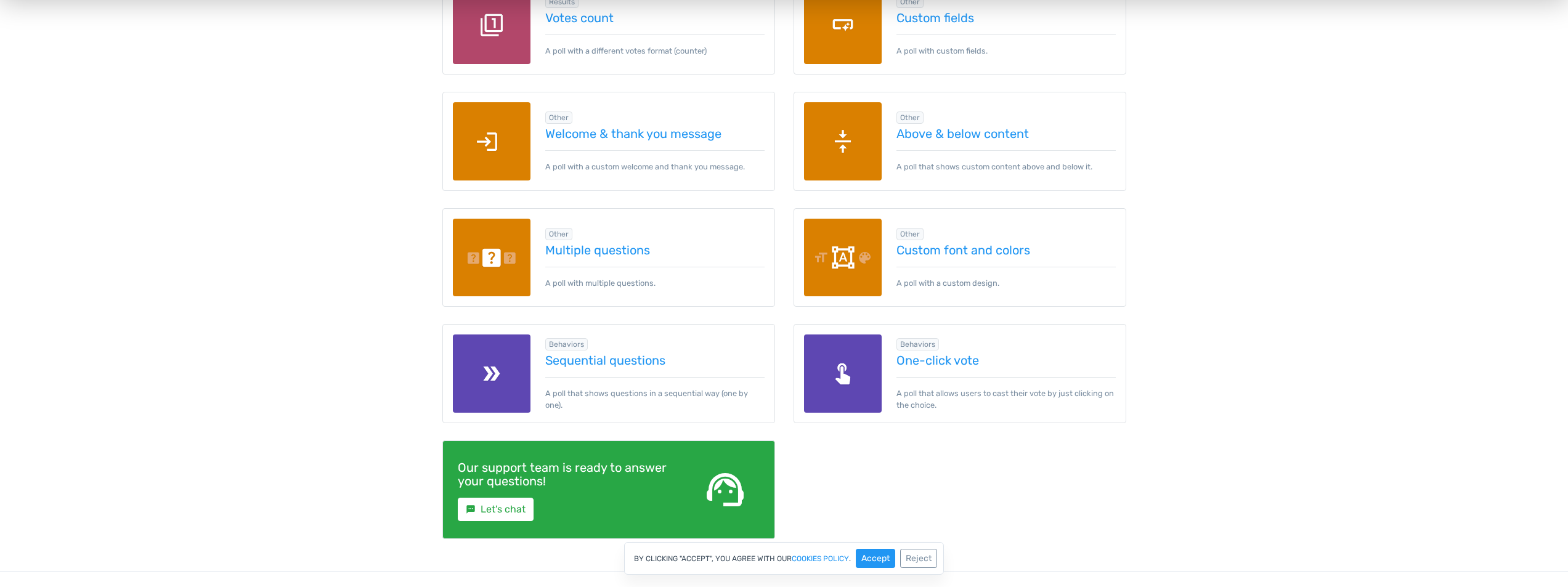
scroll to position [1663, 0]
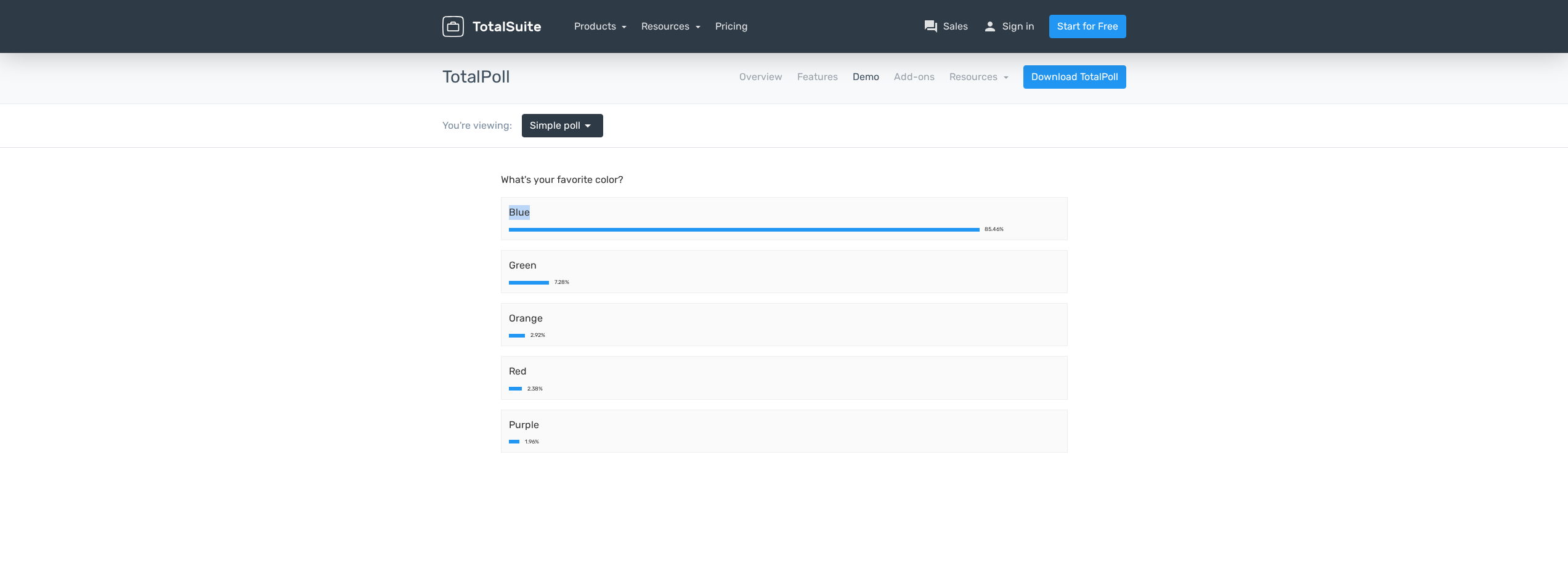
drag, startPoint x: 536, startPoint y: 212, endPoint x: 504, endPoint y: 215, distance: 32.1
click at [504, 215] on div "Blue 85.46%" at bounding box center [784, 218] width 567 height 43
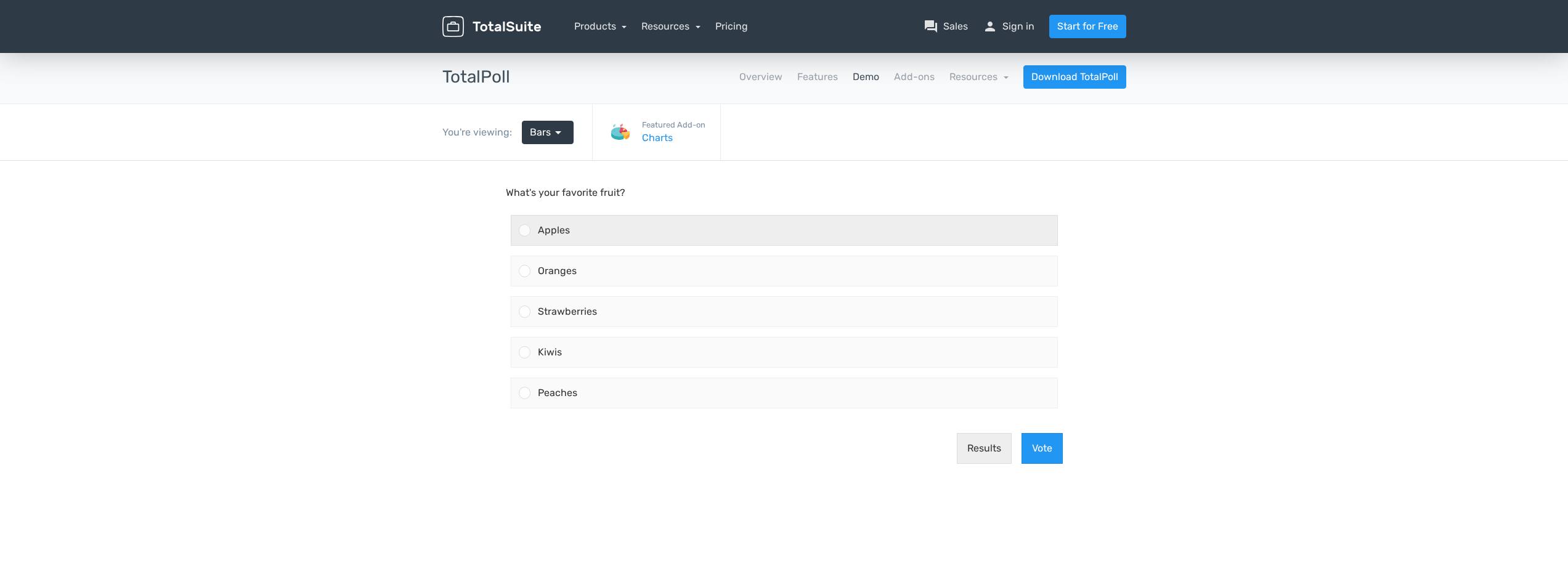
click at [854, 234] on div "Apples" at bounding box center [794, 230] width 527 height 29
click at [524, 231] on input "Apples" at bounding box center [524, 231] width 0 height 0
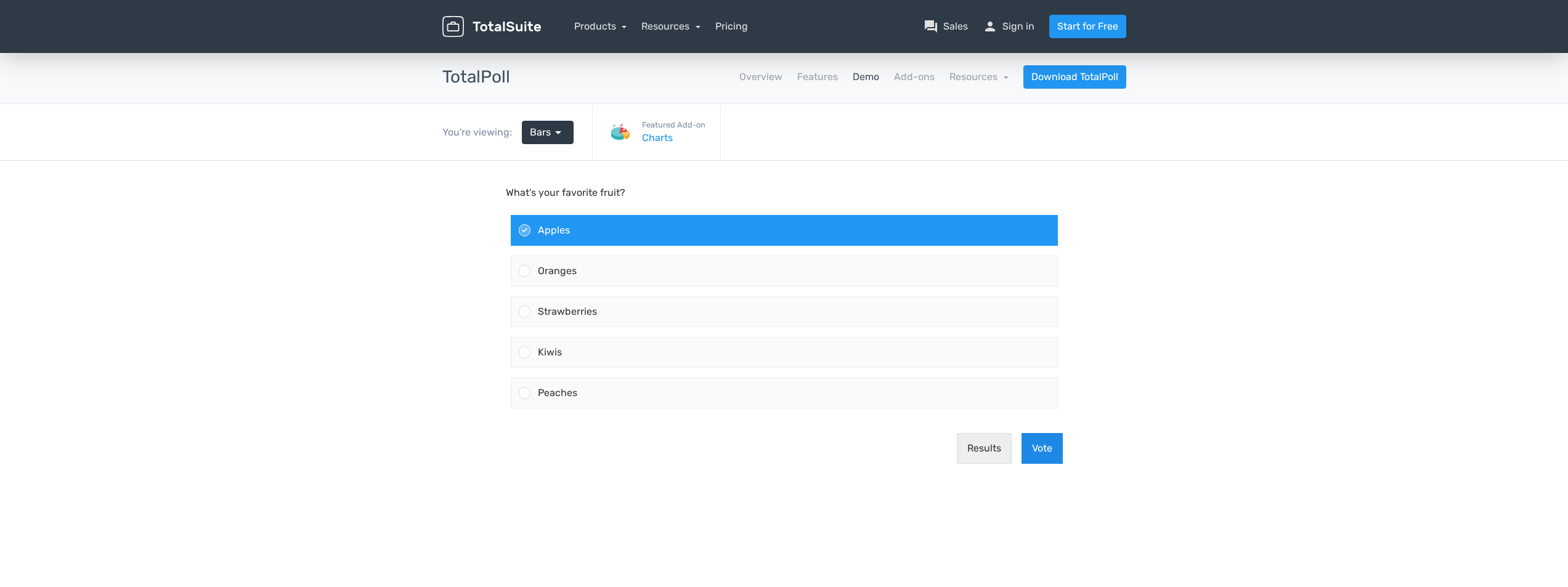
click at [1034, 438] on button "Vote" at bounding box center [1042, 448] width 42 height 31
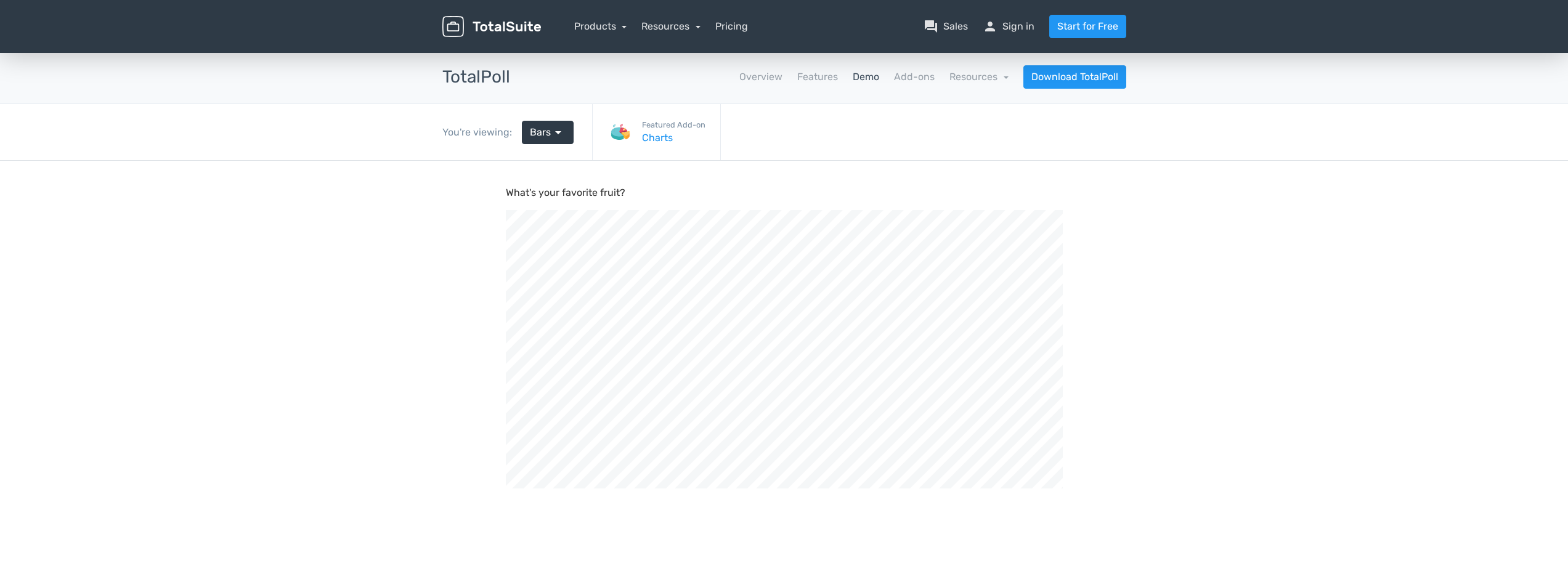
scroll to position [416, 1568]
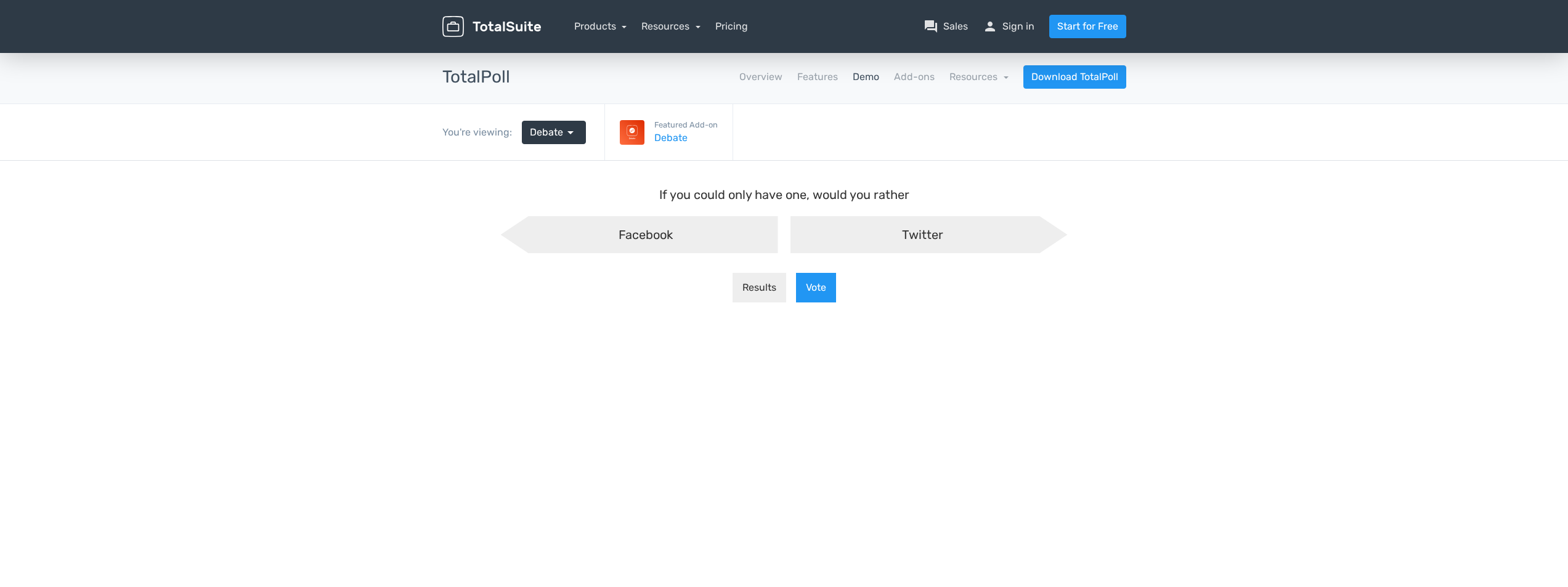
click at [898, 235] on div "Twitter" at bounding box center [929, 235] width 277 height 37
click at [788, 231] on input "Twitter" at bounding box center [784, 226] width 8 height 8
radio input "true"
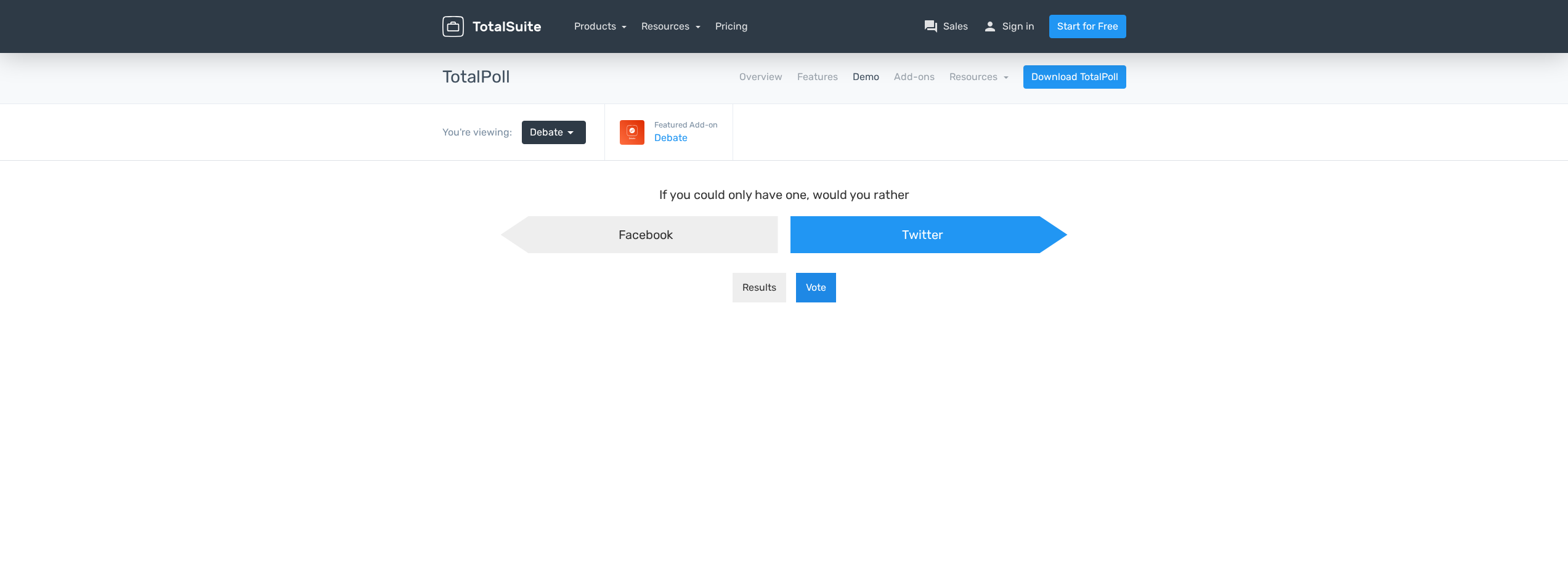
click at [813, 286] on button "Vote" at bounding box center [816, 287] width 40 height 29
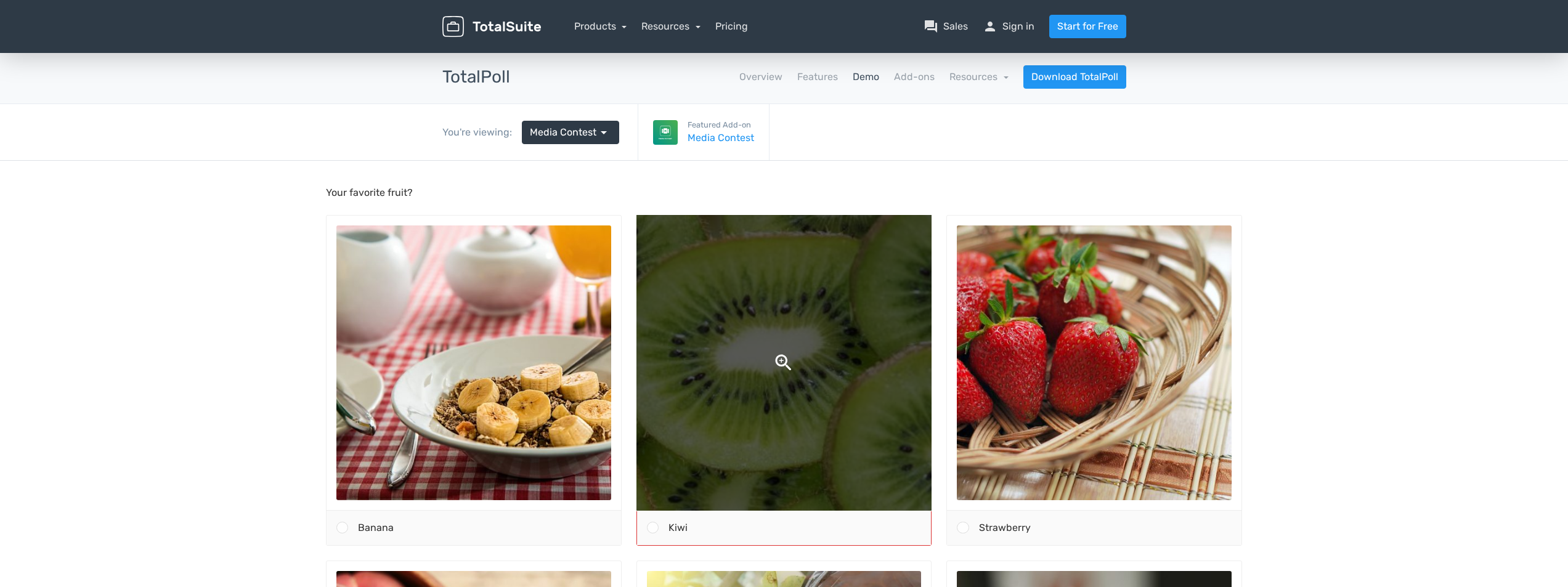
scroll to position [184, 0]
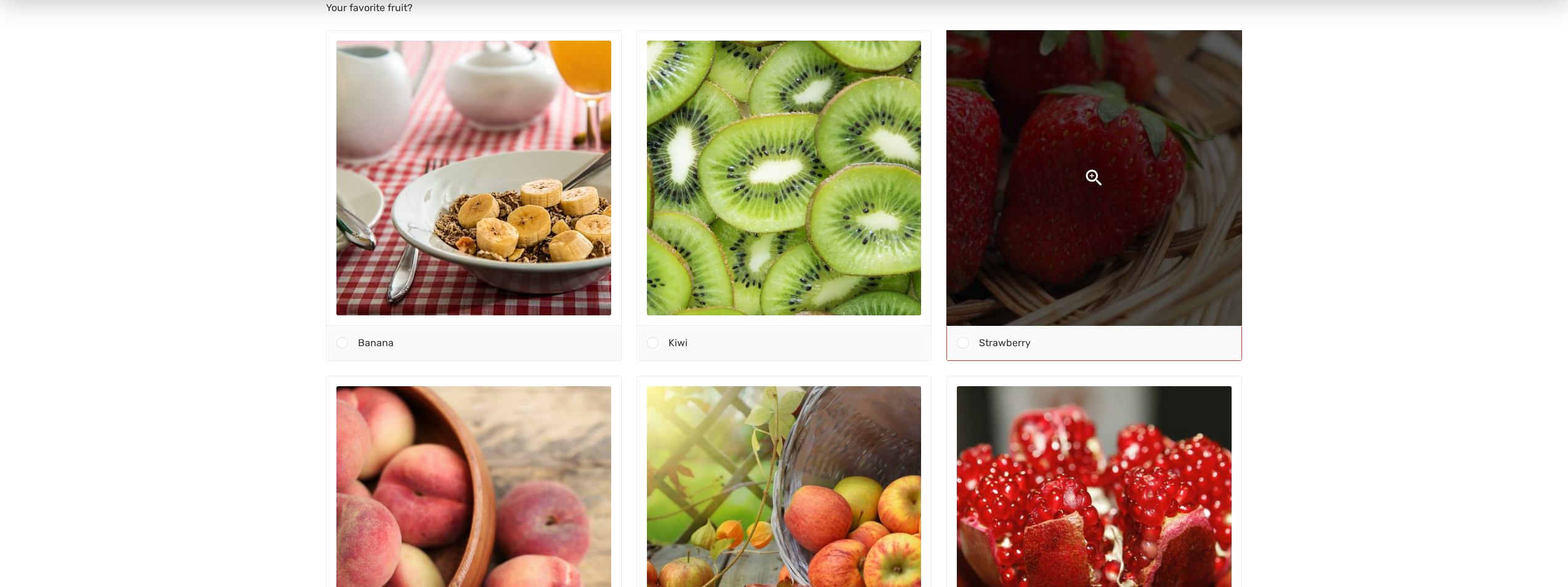
click at [1009, 190] on img at bounding box center [1094, 177] width 579 height 579
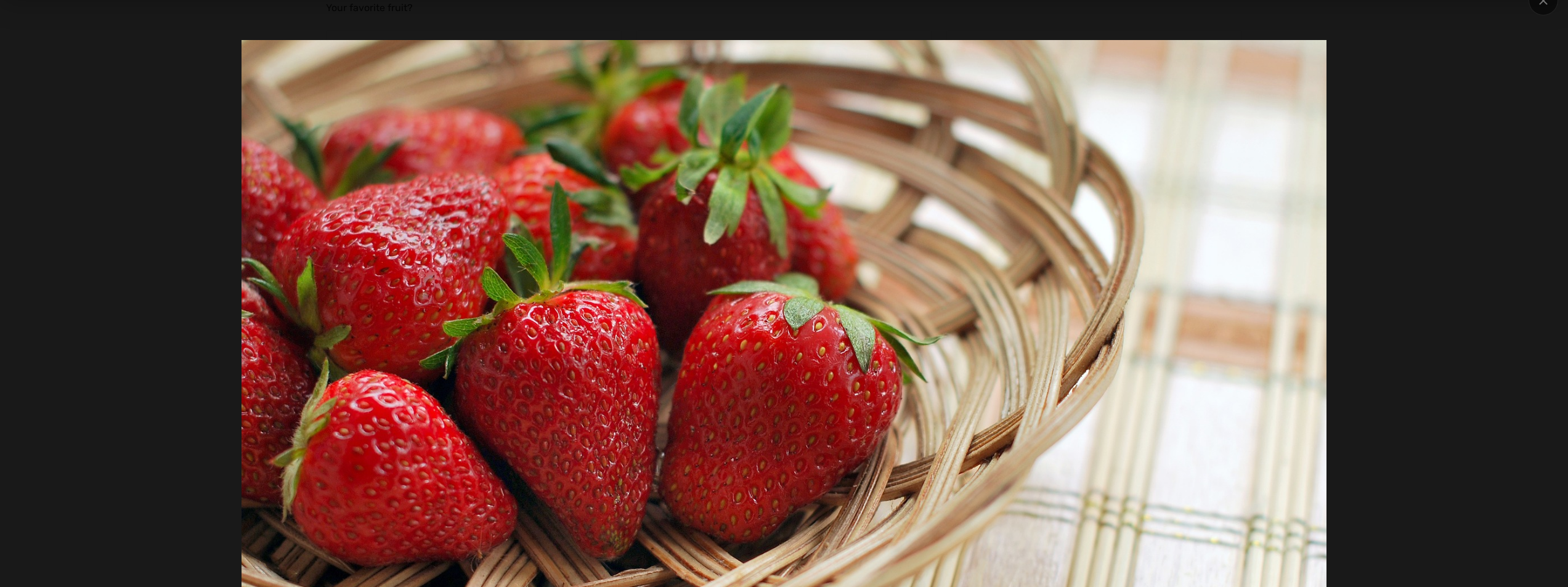
click at [1450, 152] on div at bounding box center [784, 402] width 1333 height 723
click at [1534, 9] on div at bounding box center [1543, 1] width 29 height 29
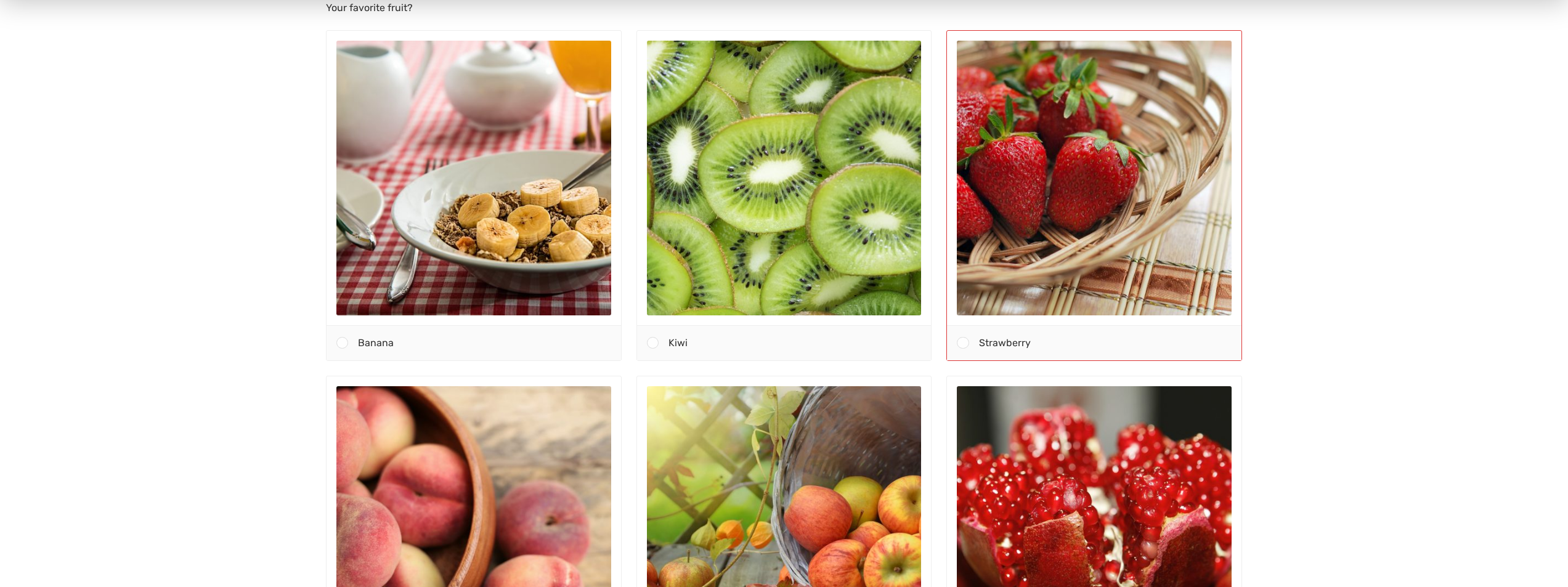
click at [1076, 348] on div "Strawberry" at bounding box center [1105, 343] width 272 height 35
click at [963, 343] on input "Strawberry" at bounding box center [963, 343] width 0 height 0
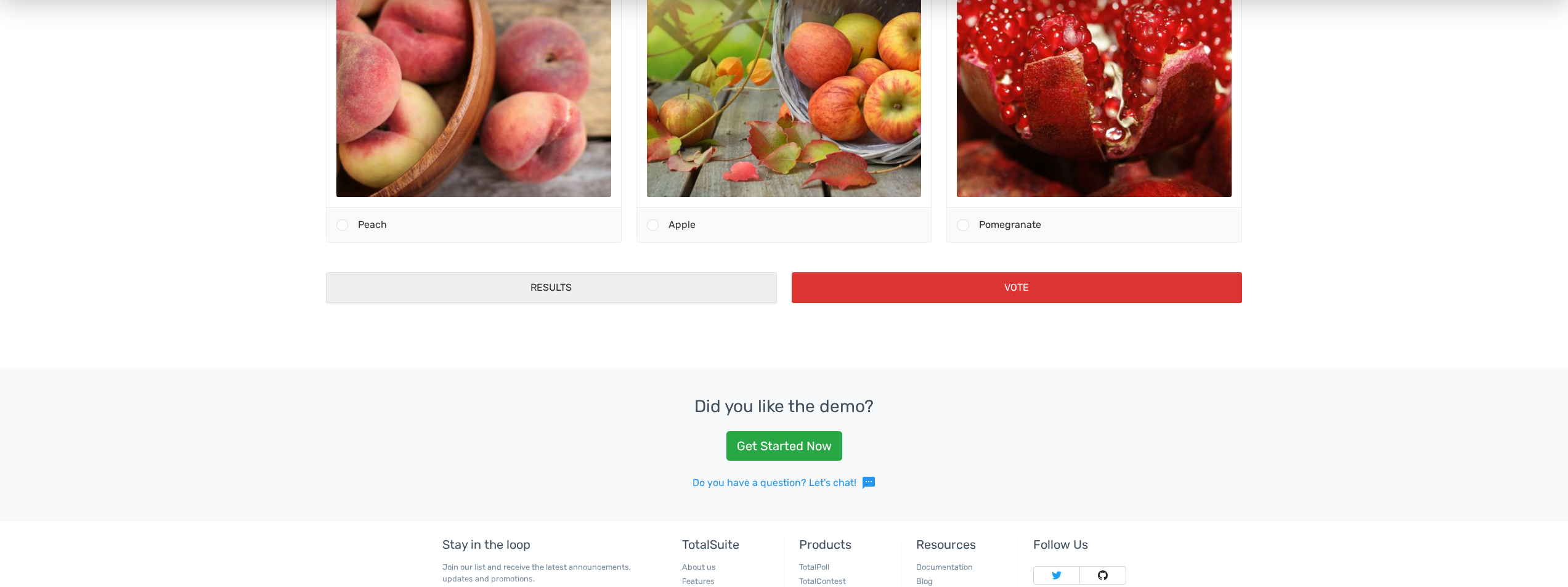
scroll to position [739, 0]
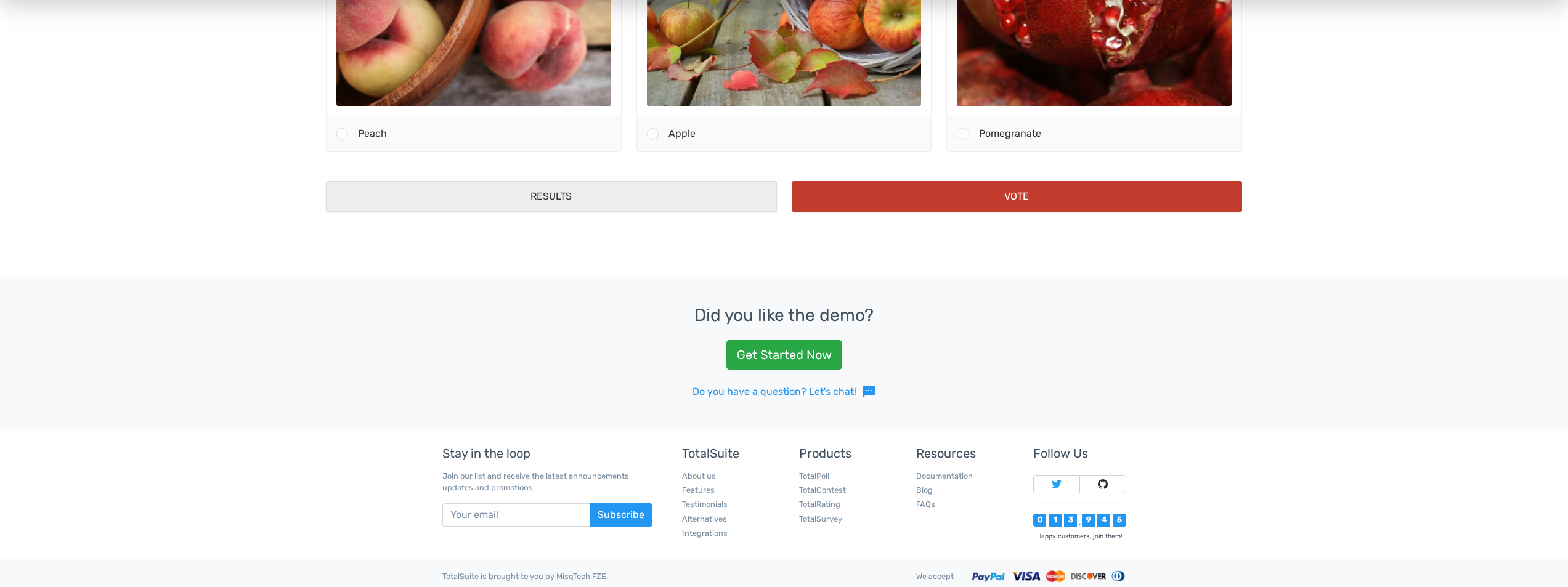
click at [1020, 200] on button "Vote" at bounding box center [1017, 197] width 451 height 31
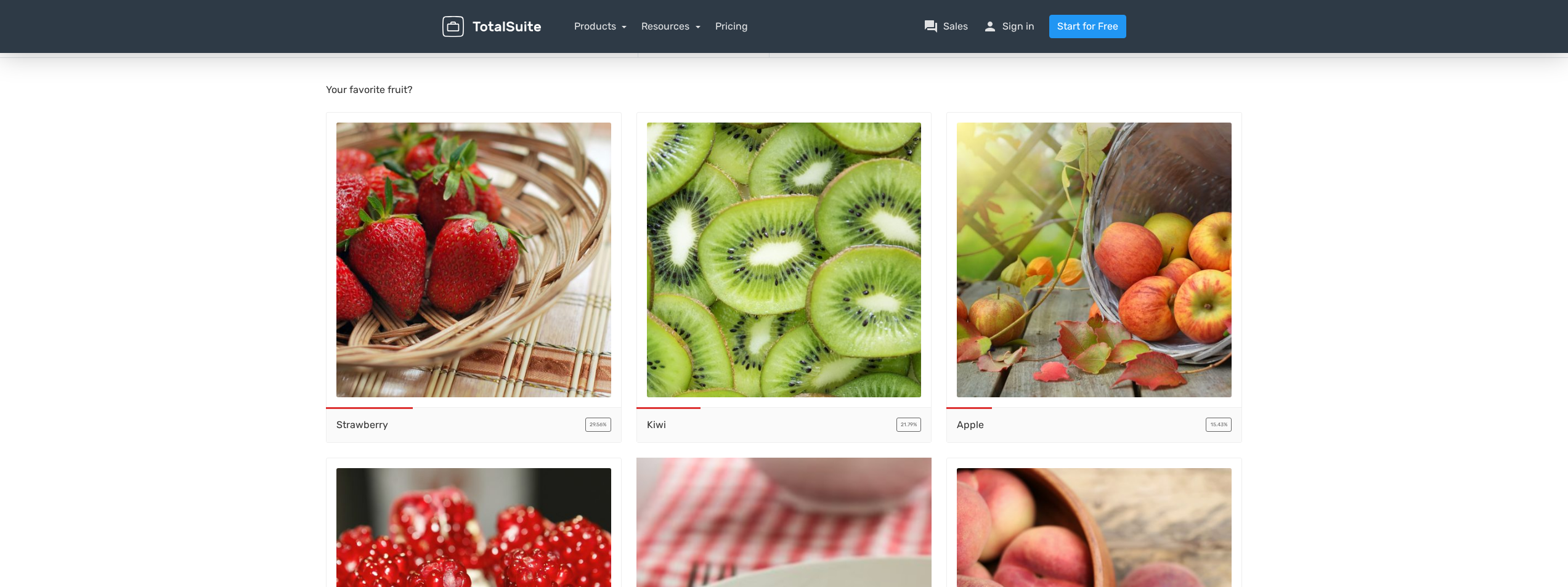
scroll to position [0, 0]
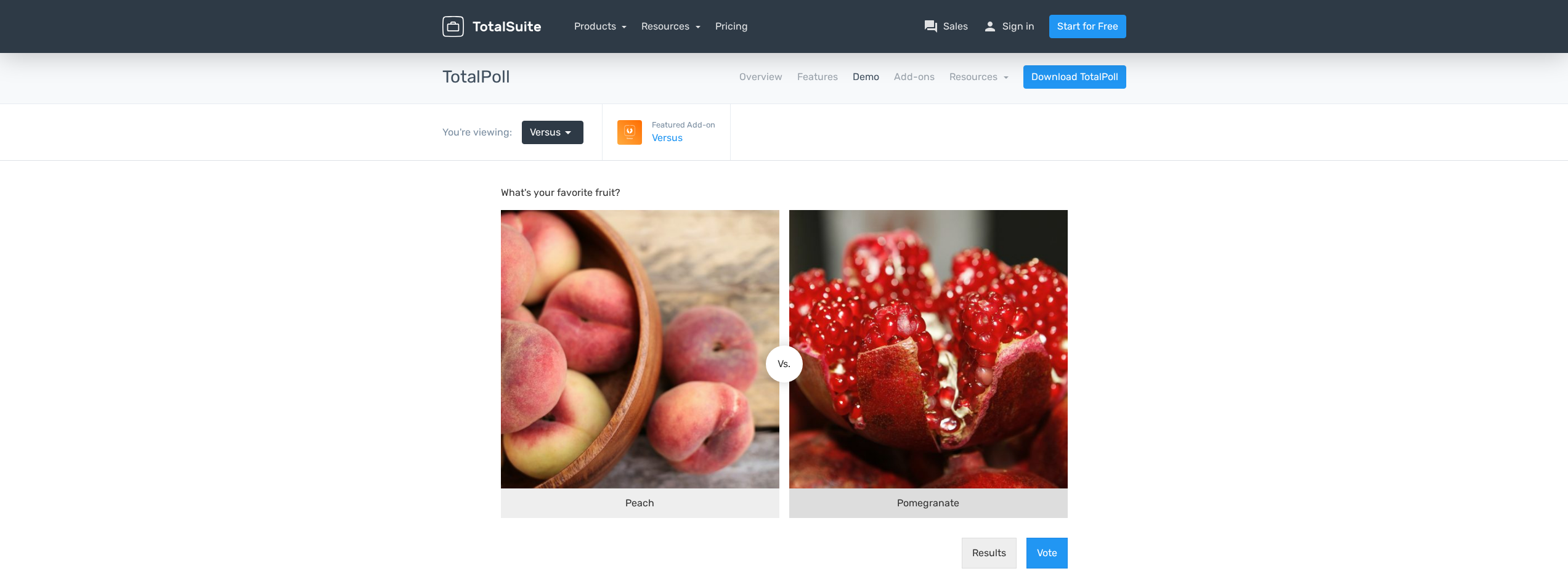
click at [900, 500] on span "Pomegranate" at bounding box center [928, 503] width 62 height 15
click at [795, 364] on input "Pomegranate" at bounding box center [795, 364] width 0 height 0
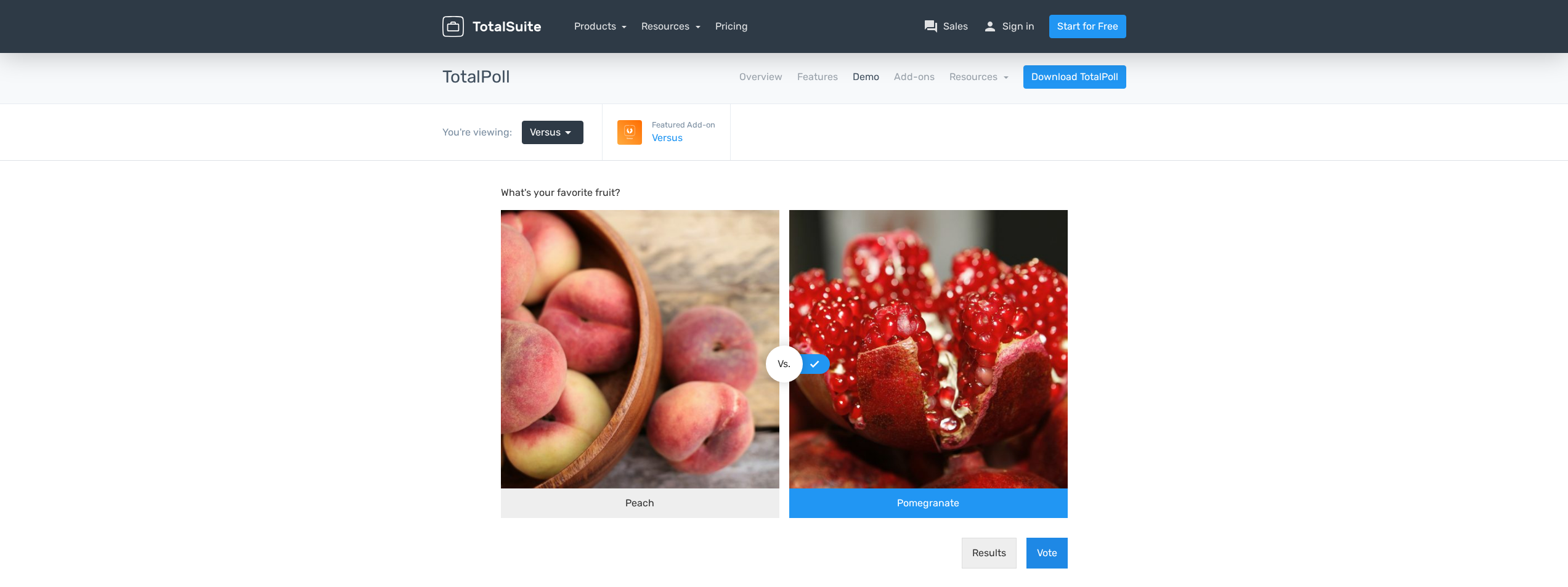
click at [1045, 551] on button "Vote" at bounding box center [1047, 552] width 42 height 31
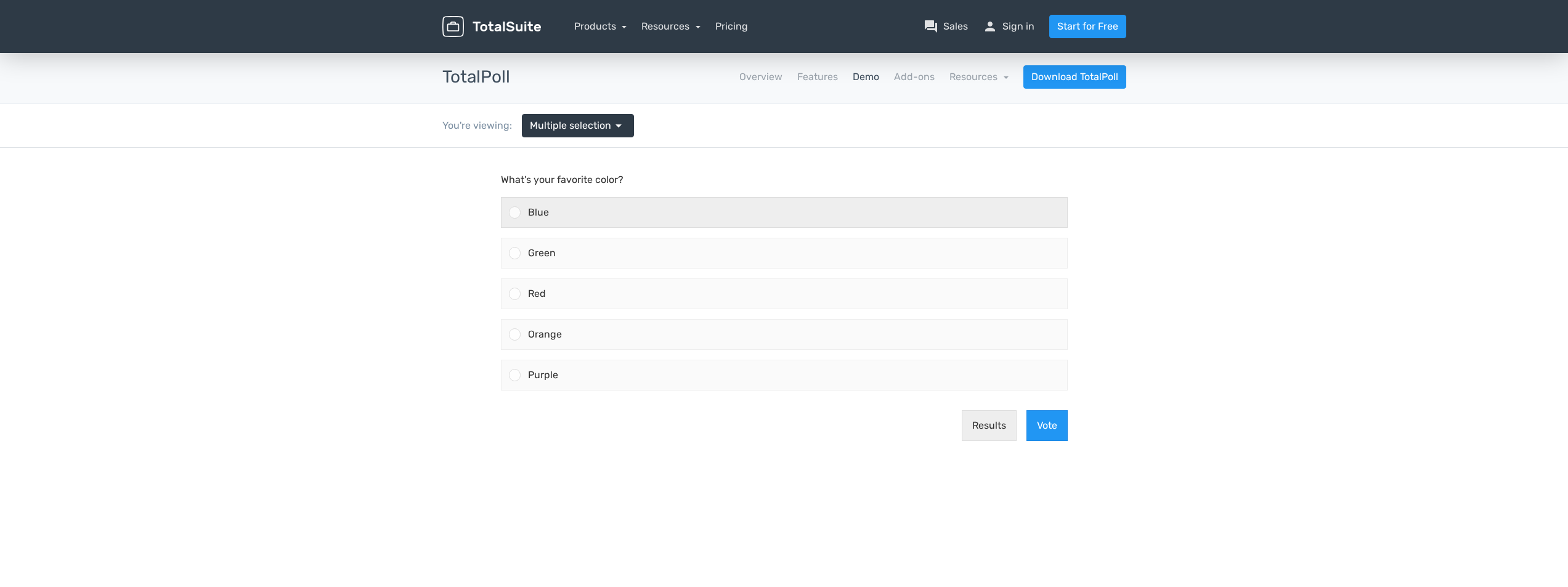
click at [870, 214] on div "Blue" at bounding box center [794, 212] width 547 height 29
click at [515, 213] on input "Blue" at bounding box center [515, 213] width 0 height 0
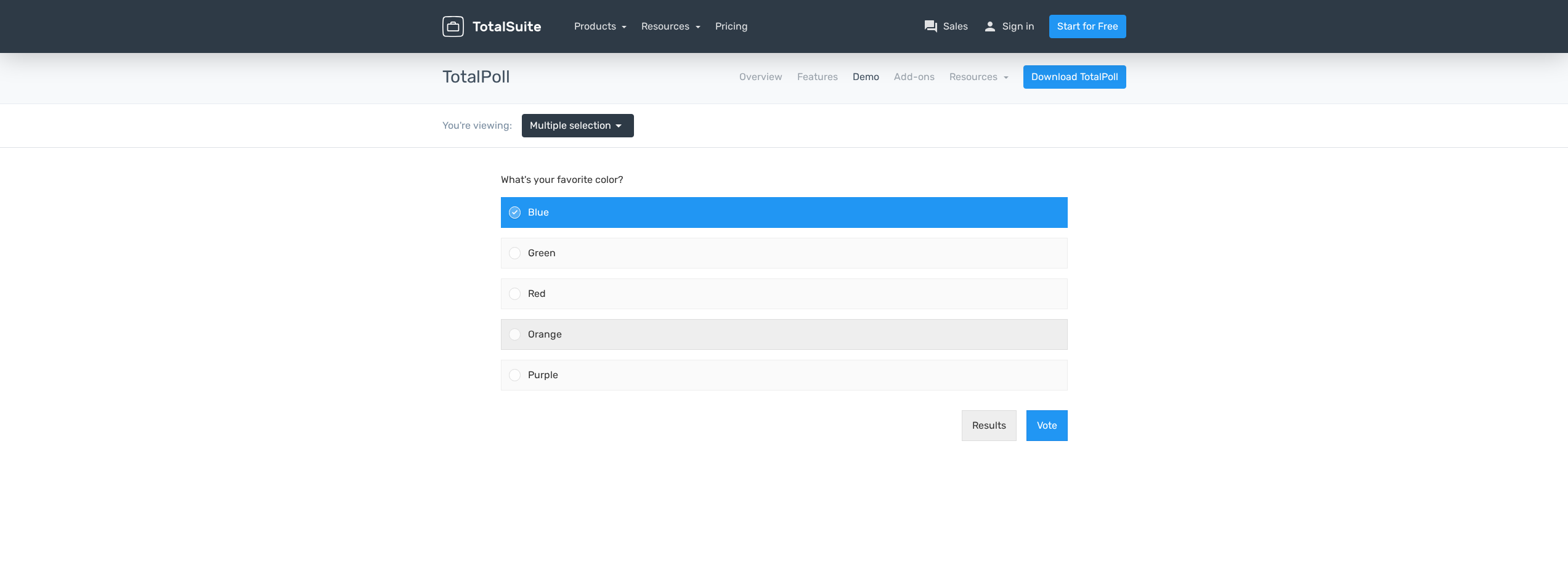
click at [733, 336] on div "Orange" at bounding box center [794, 333] width 547 height 29
click at [515, 334] on input "Orange" at bounding box center [515, 334] width 0 height 0
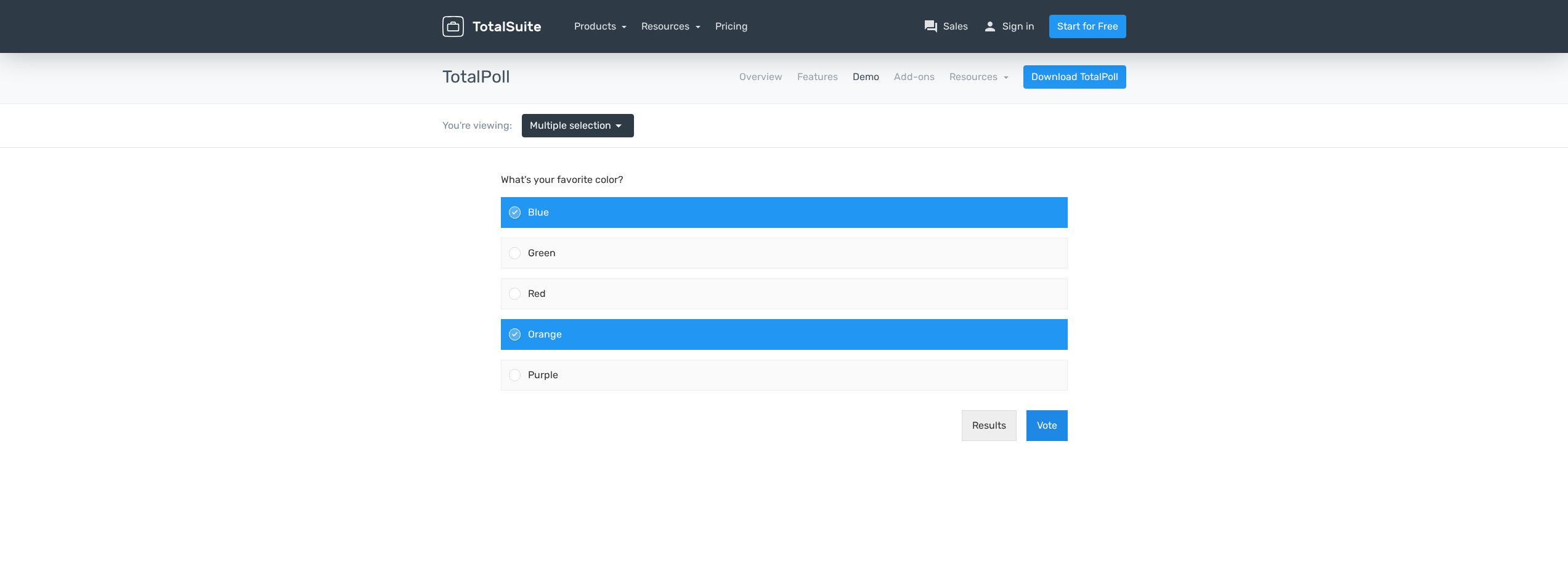
click at [1046, 426] on button "Vote" at bounding box center [1047, 425] width 42 height 31
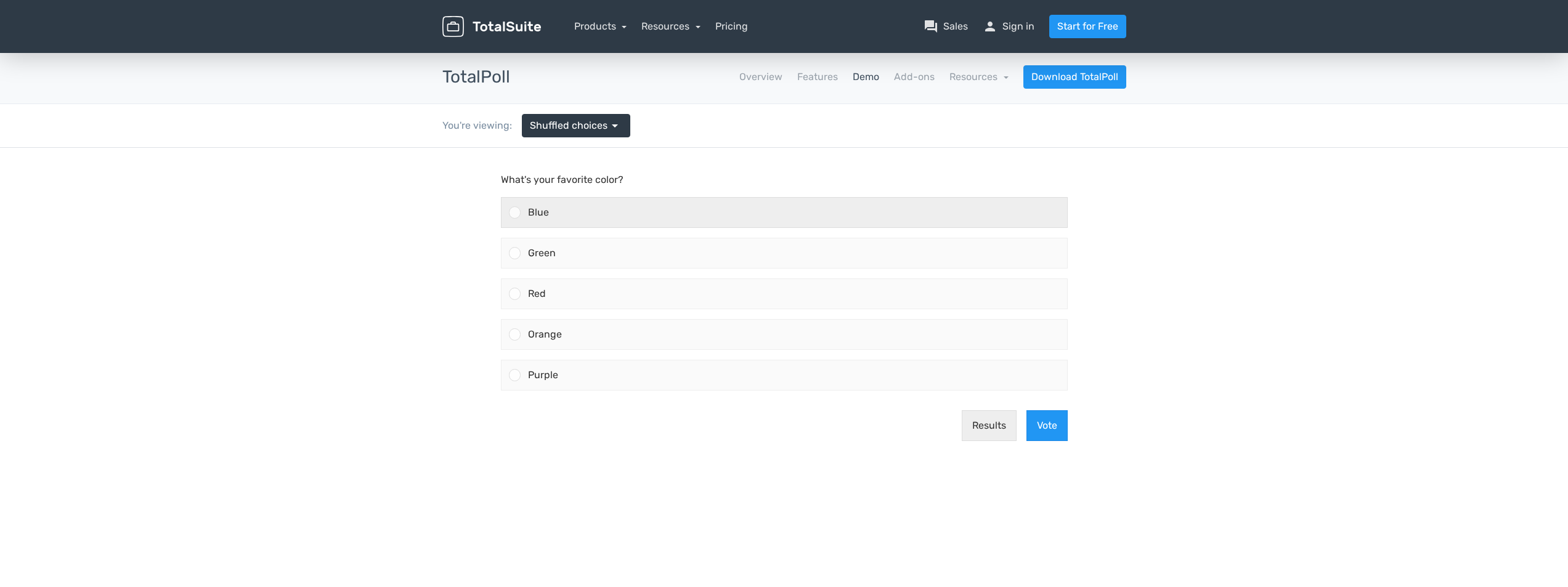
click at [743, 209] on div "Blue" at bounding box center [794, 212] width 547 height 29
click at [515, 213] on input "Blue" at bounding box center [515, 213] width 0 height 0
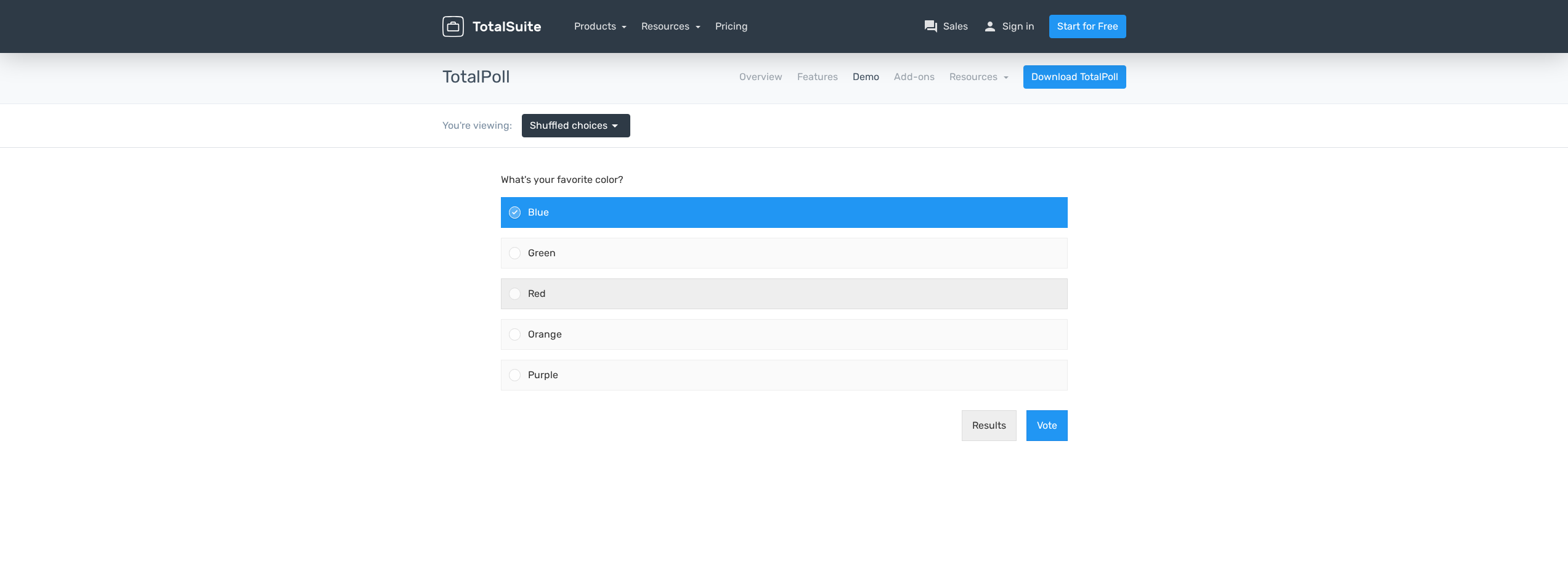
click at [742, 285] on div "Red" at bounding box center [794, 294] width 547 height 29
click at [515, 294] on input "Red" at bounding box center [515, 294] width 0 height 0
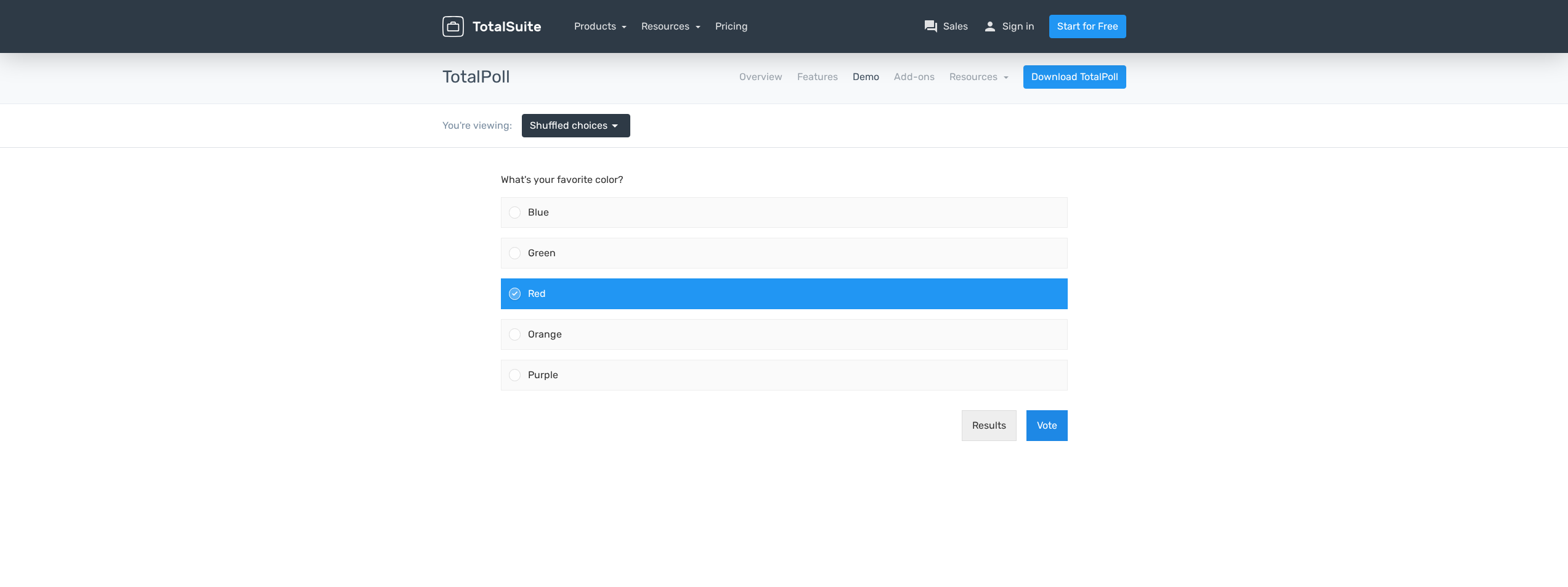
click at [1063, 424] on button "Vote" at bounding box center [1047, 425] width 42 height 31
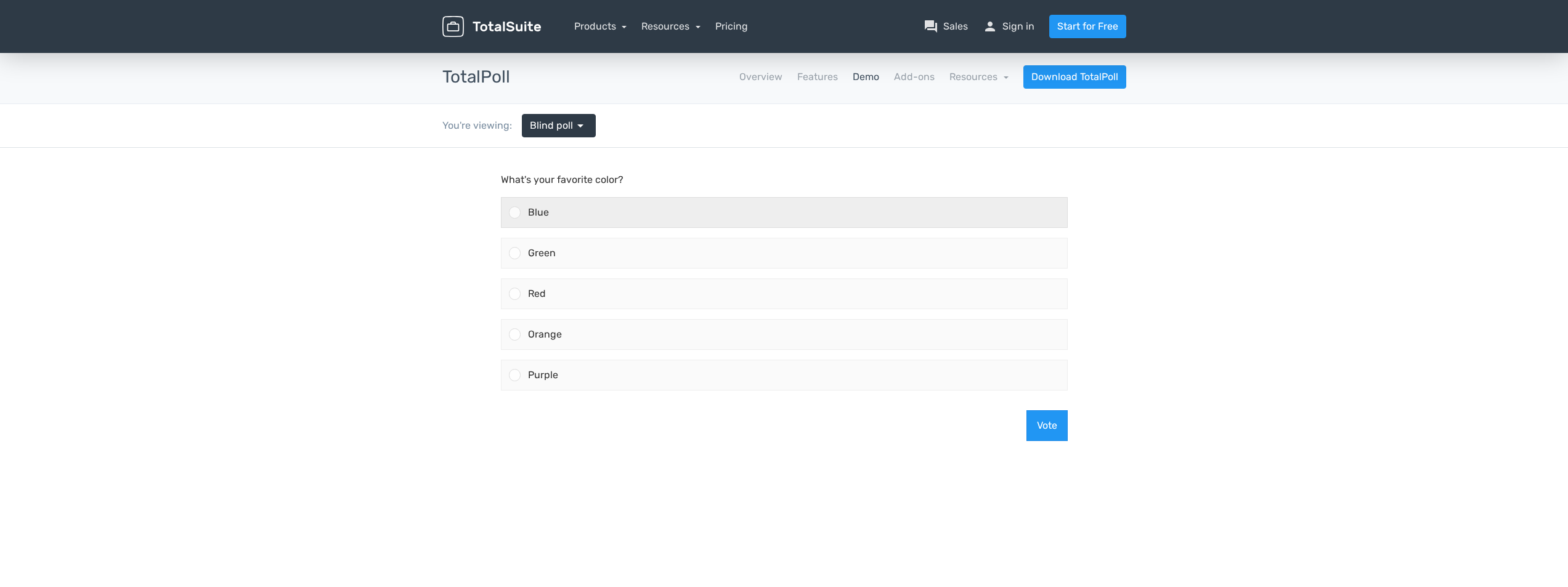
click at [768, 205] on div "Blue" at bounding box center [794, 212] width 547 height 29
click at [515, 213] on input "Blue" at bounding box center [515, 213] width 0 height 0
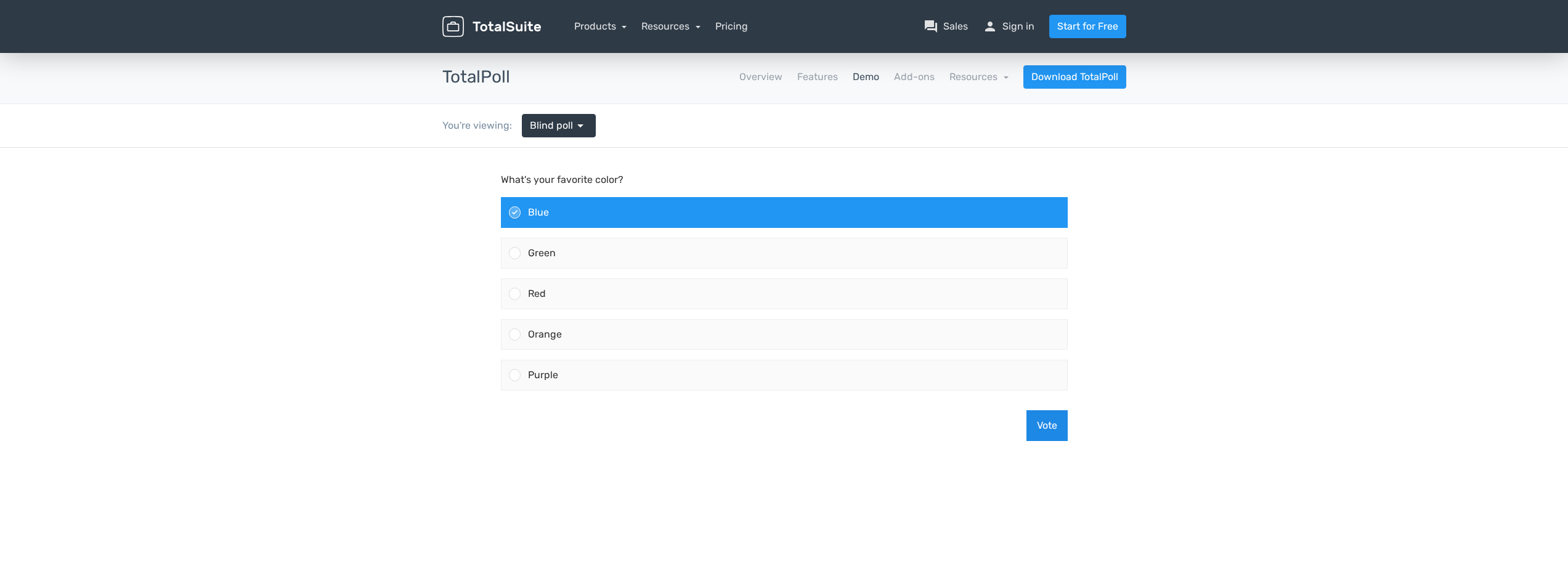
click at [1061, 420] on button "Vote" at bounding box center [1047, 425] width 42 height 31
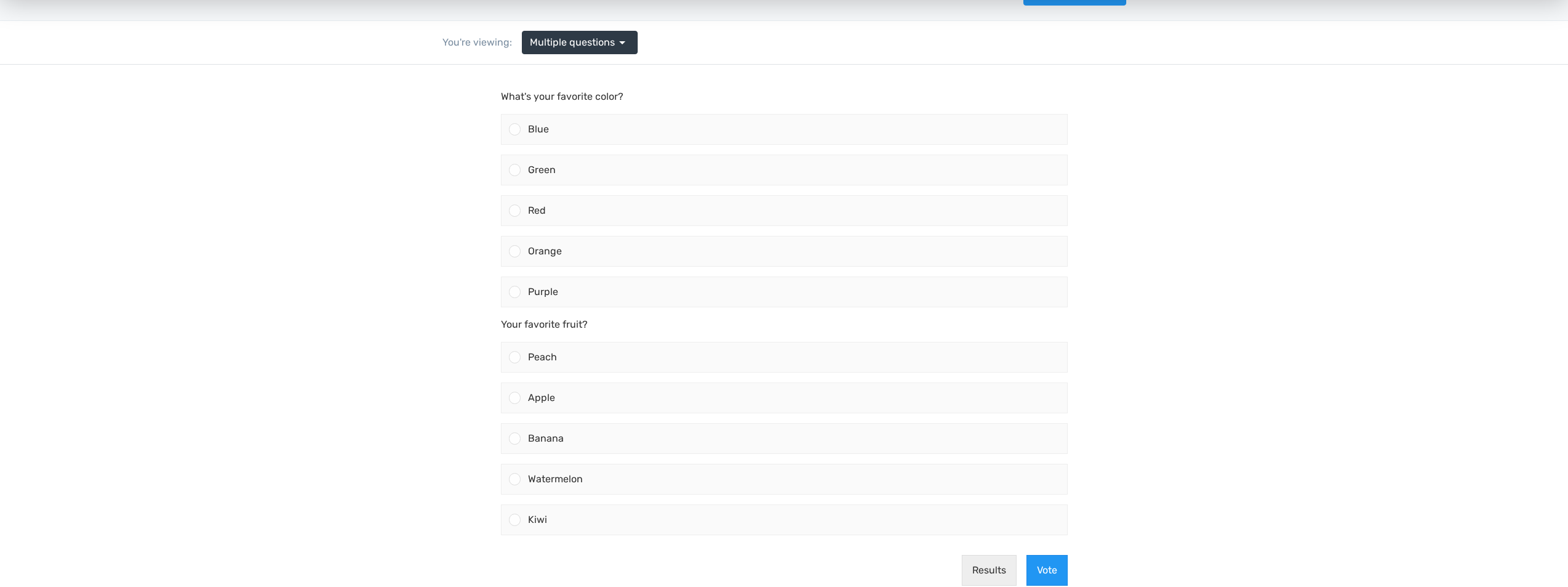
scroll to position [61, 0]
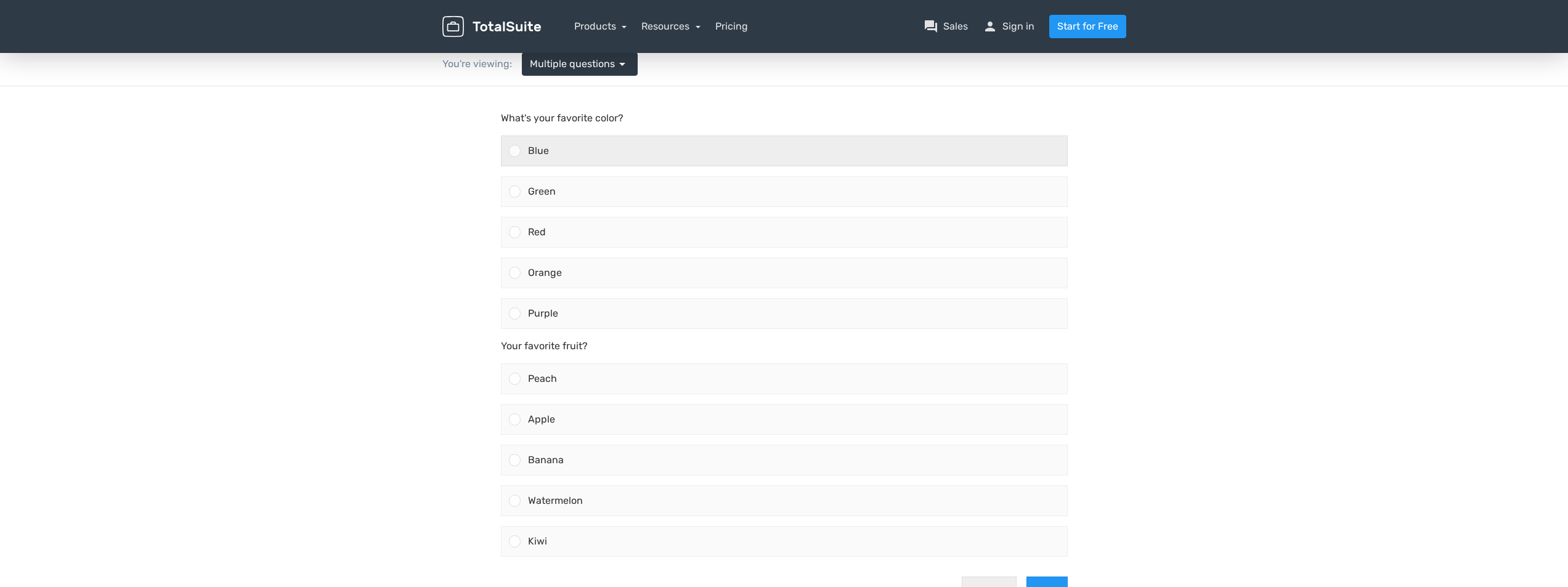
click at [574, 153] on div "Blue" at bounding box center [794, 150] width 547 height 29
click at [515, 151] on input "Blue" at bounding box center [515, 151] width 0 height 0
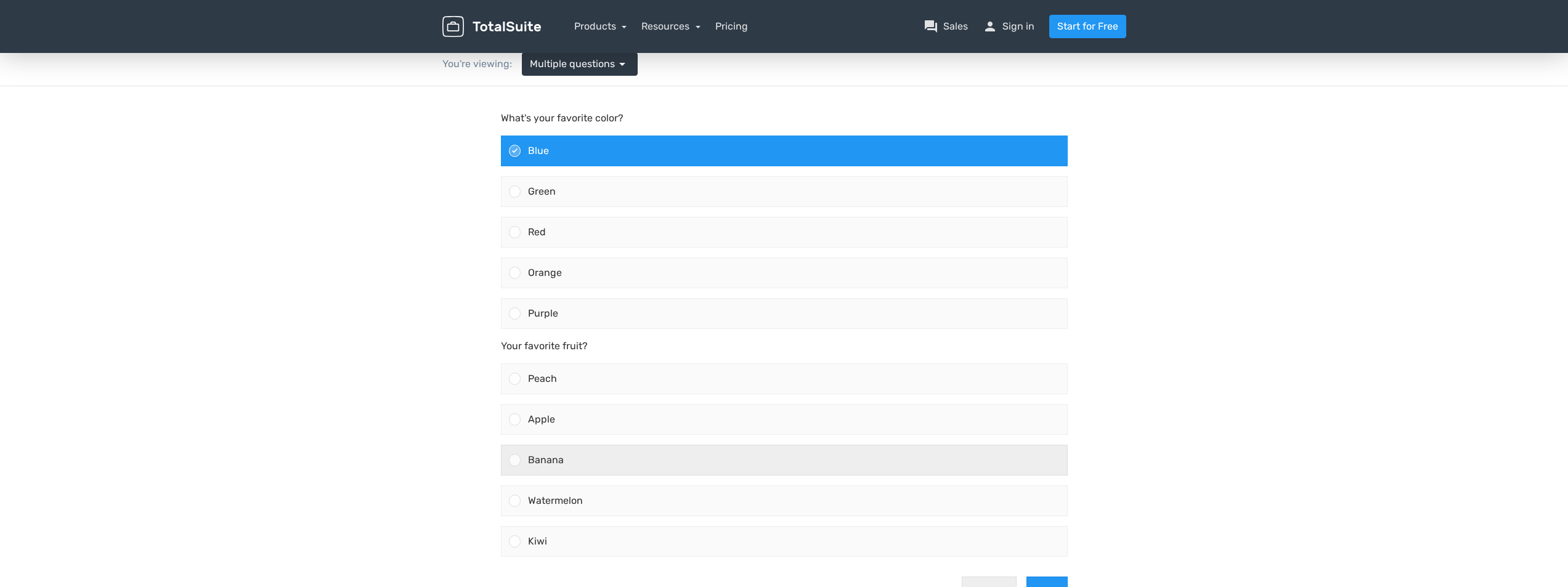
click at [555, 476] on label "Banana" at bounding box center [784, 460] width 577 height 41
click at [515, 460] on input "Banana" at bounding box center [515, 460] width 0 height 0
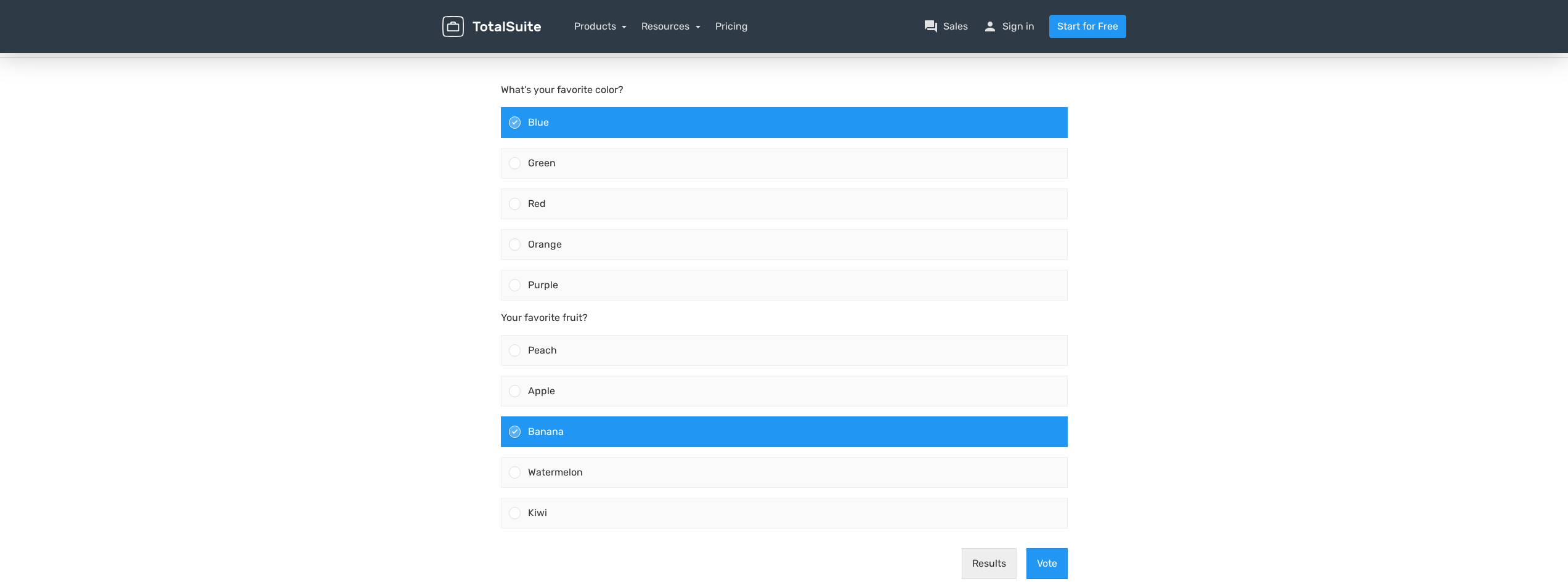
scroll to position [184, 0]
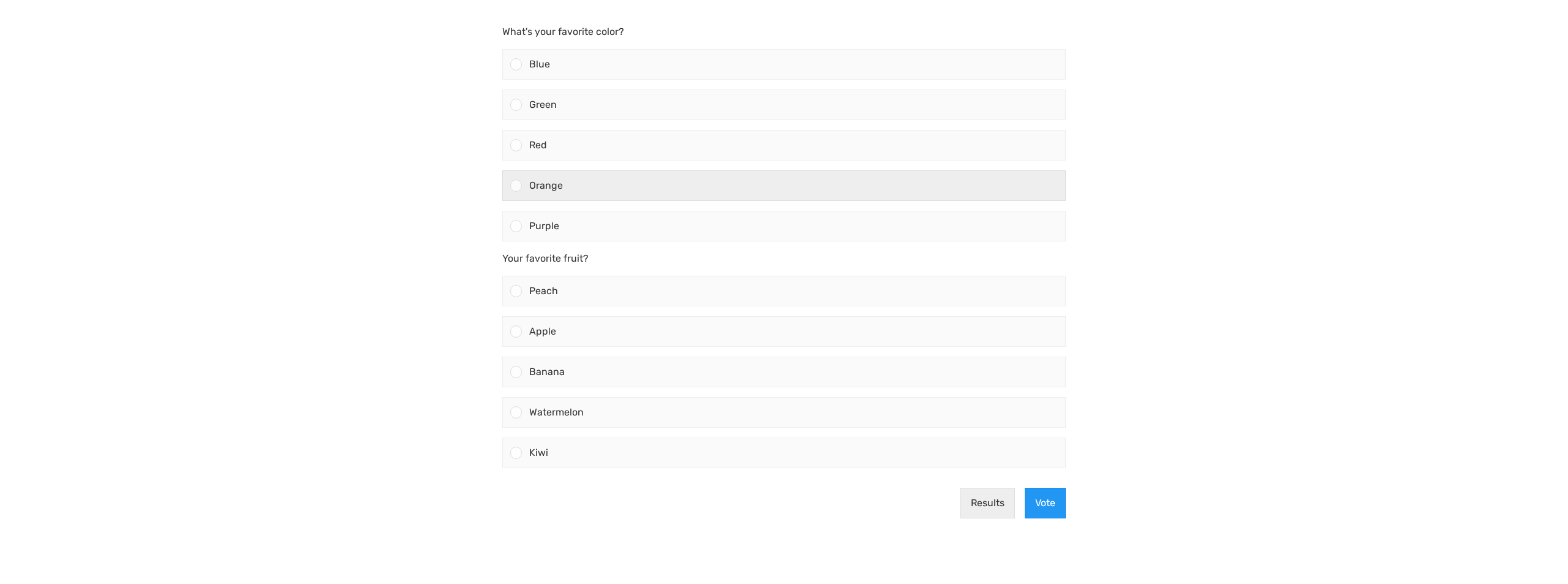
click at [783, 187] on div "Orange" at bounding box center [794, 185] width 544 height 29
click at [516, 185] on input "Orange" at bounding box center [516, 185] width 0 height 0
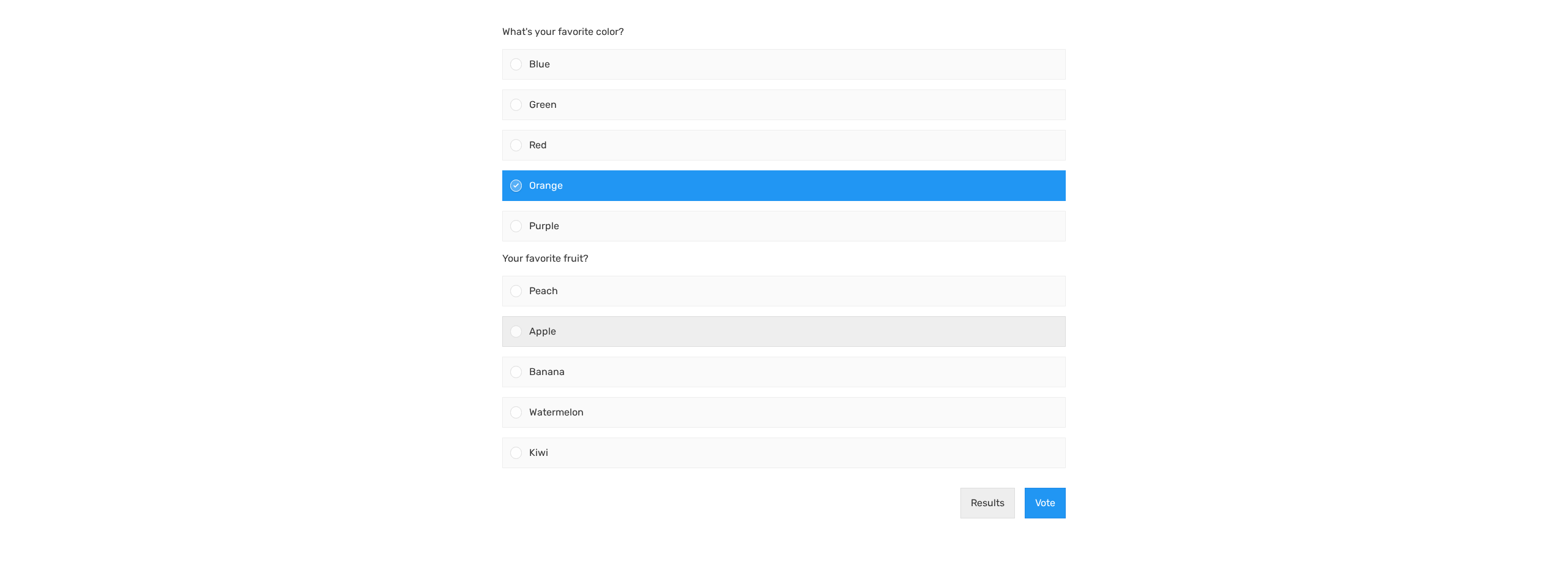
click at [758, 348] on label "Apple" at bounding box center [784, 332] width 574 height 41
click at [516, 332] on input "Apple" at bounding box center [516, 332] width 0 height 0
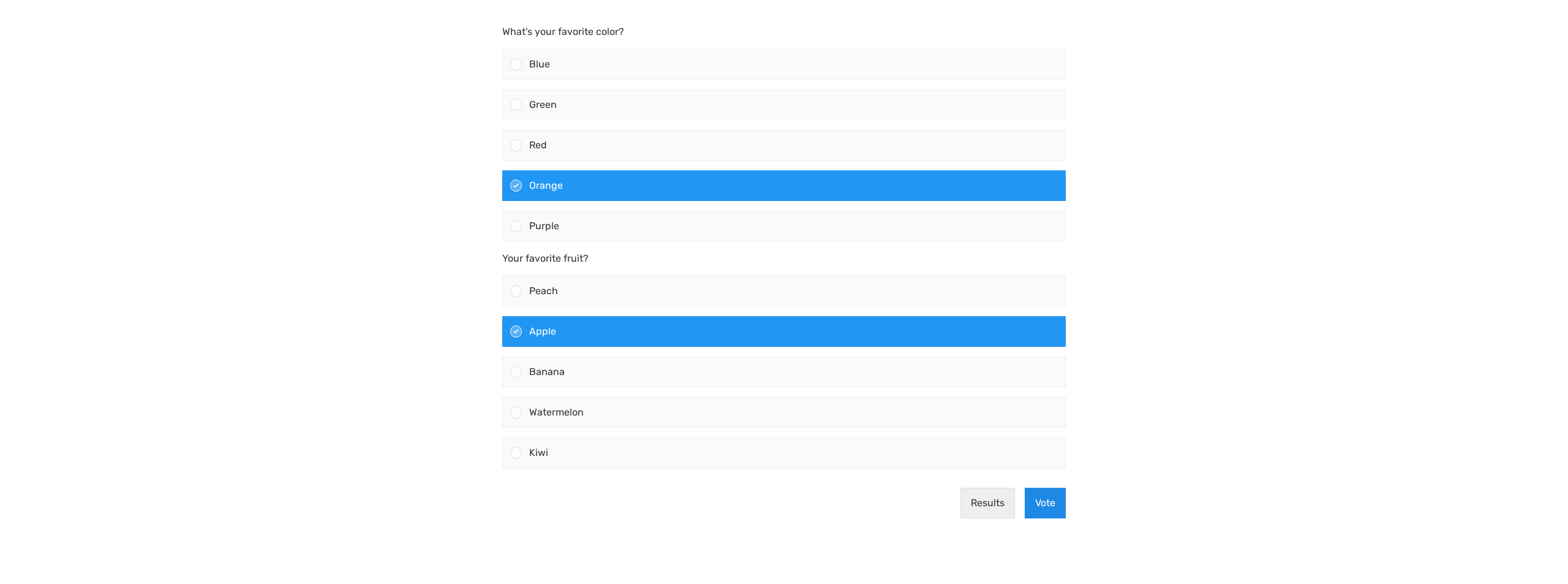
click at [1039, 498] on button "Vote" at bounding box center [1046, 503] width 41 height 31
